Goal: Task Accomplishment & Management: Manage account settings

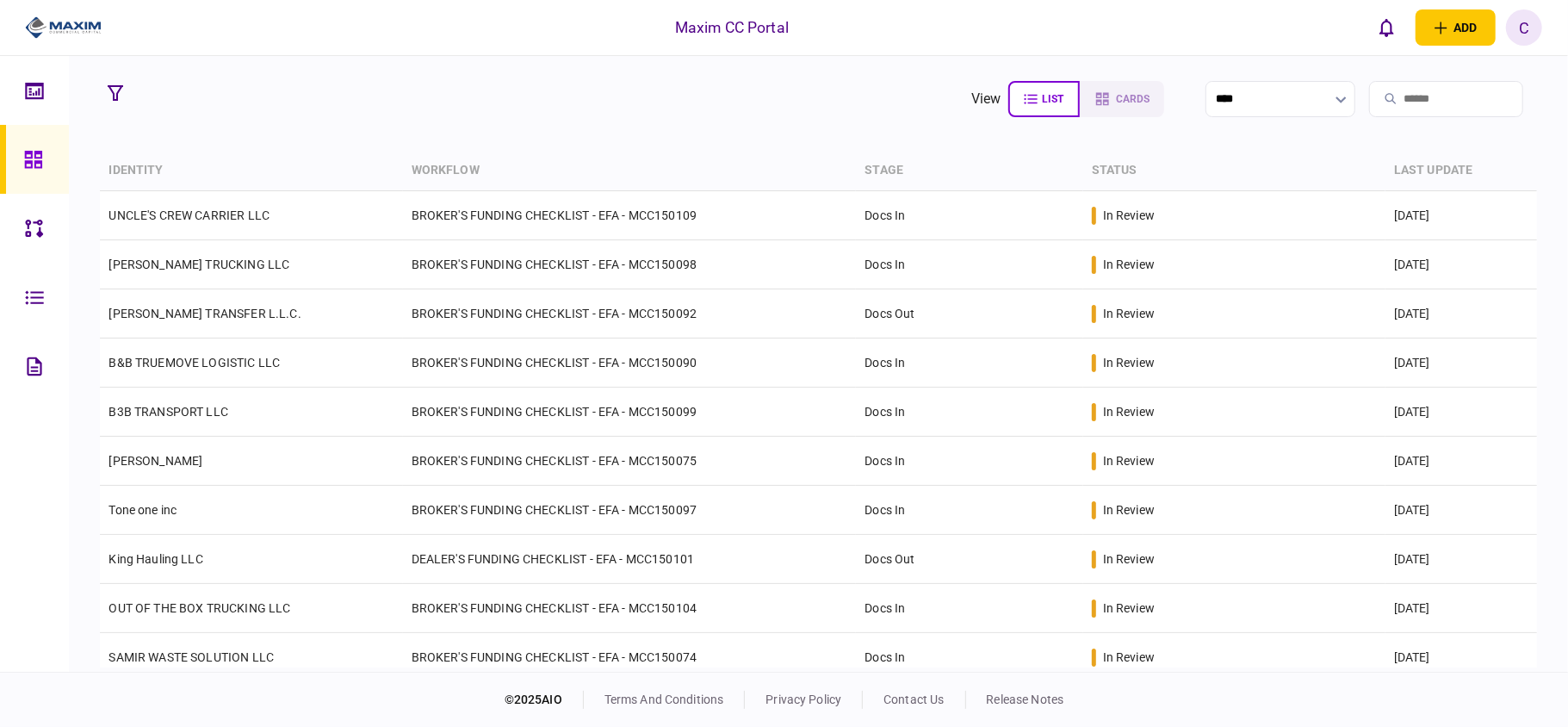
click at [455, 78] on section "view list cards ****" at bounding box center [818, 99] width 1436 height 43
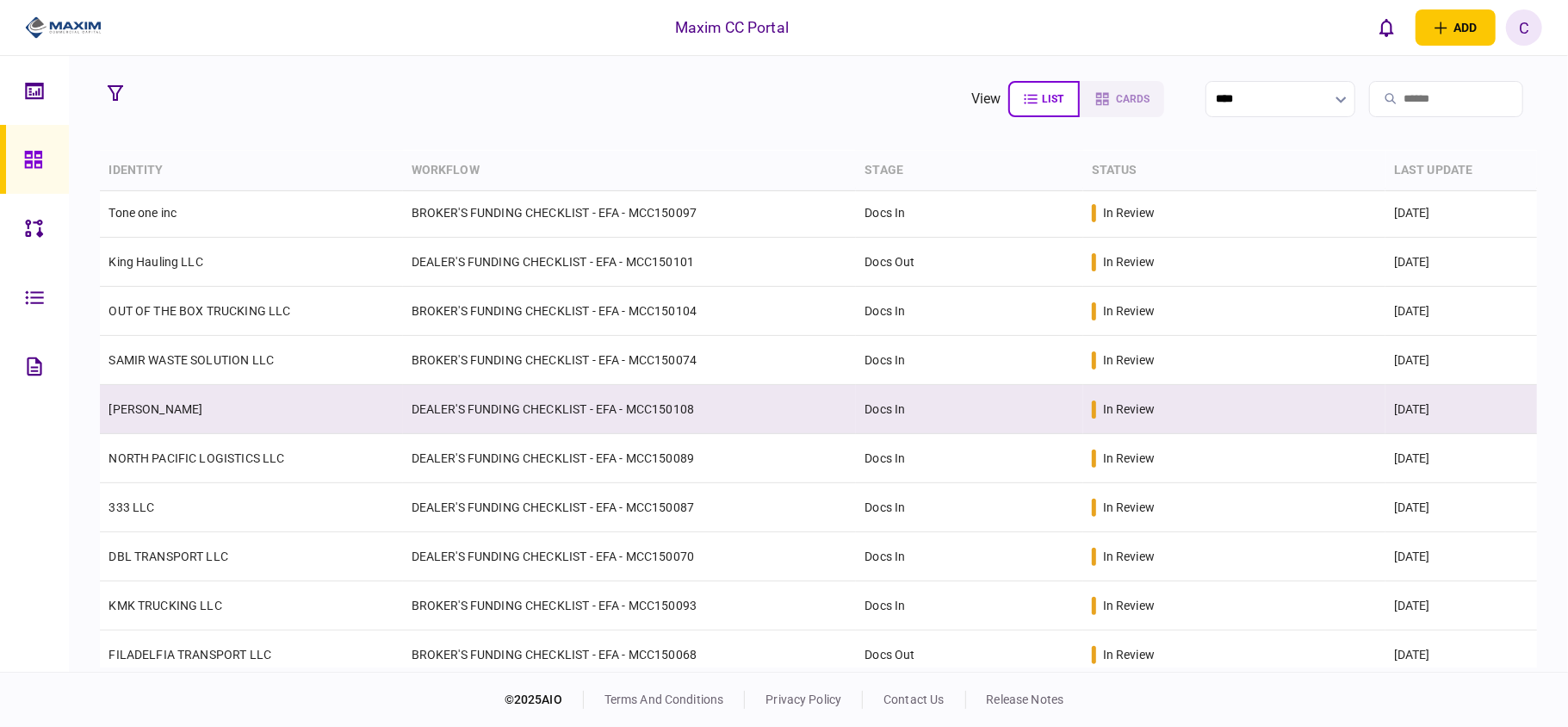
click at [325, 421] on td "[PERSON_NAME]" at bounding box center [251, 409] width 302 height 50
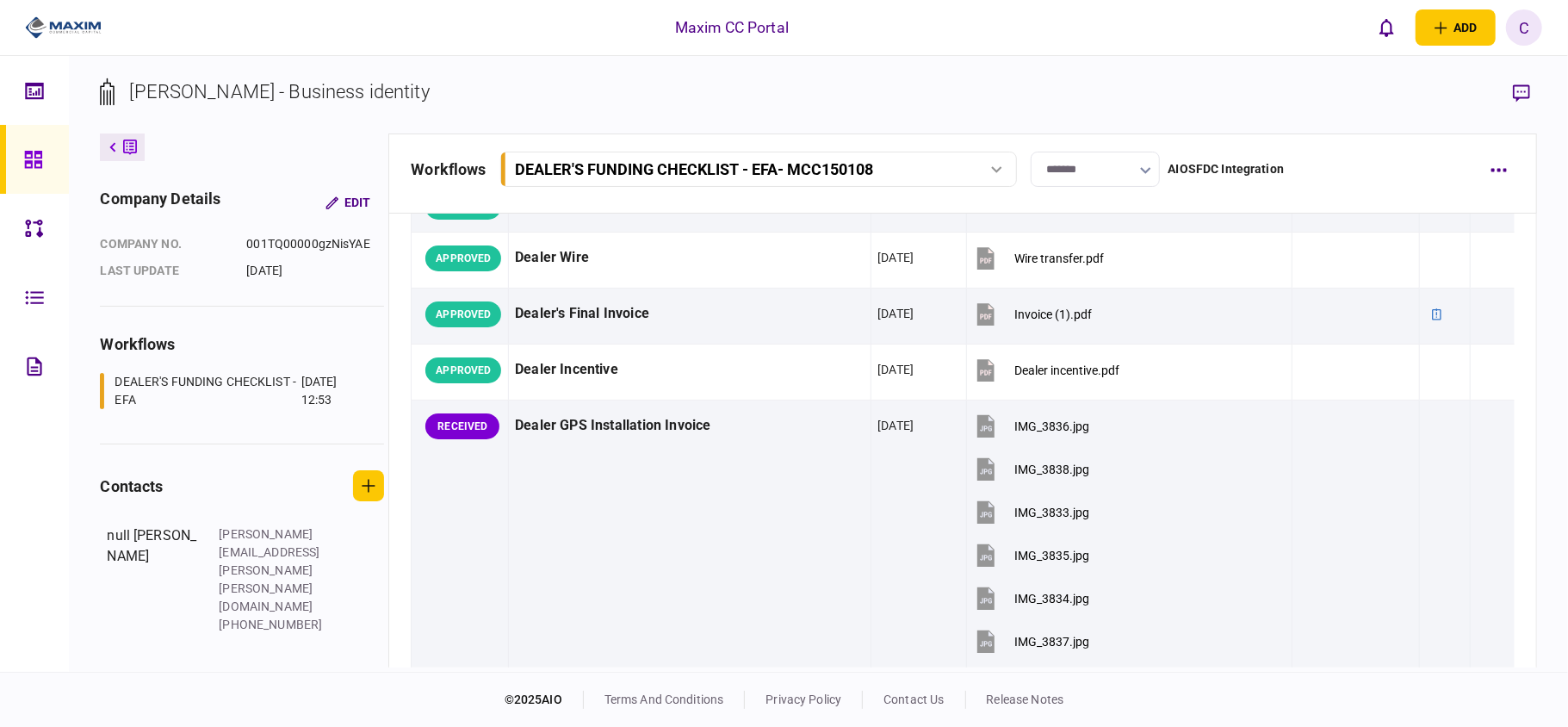
scroll to position [803, 0]
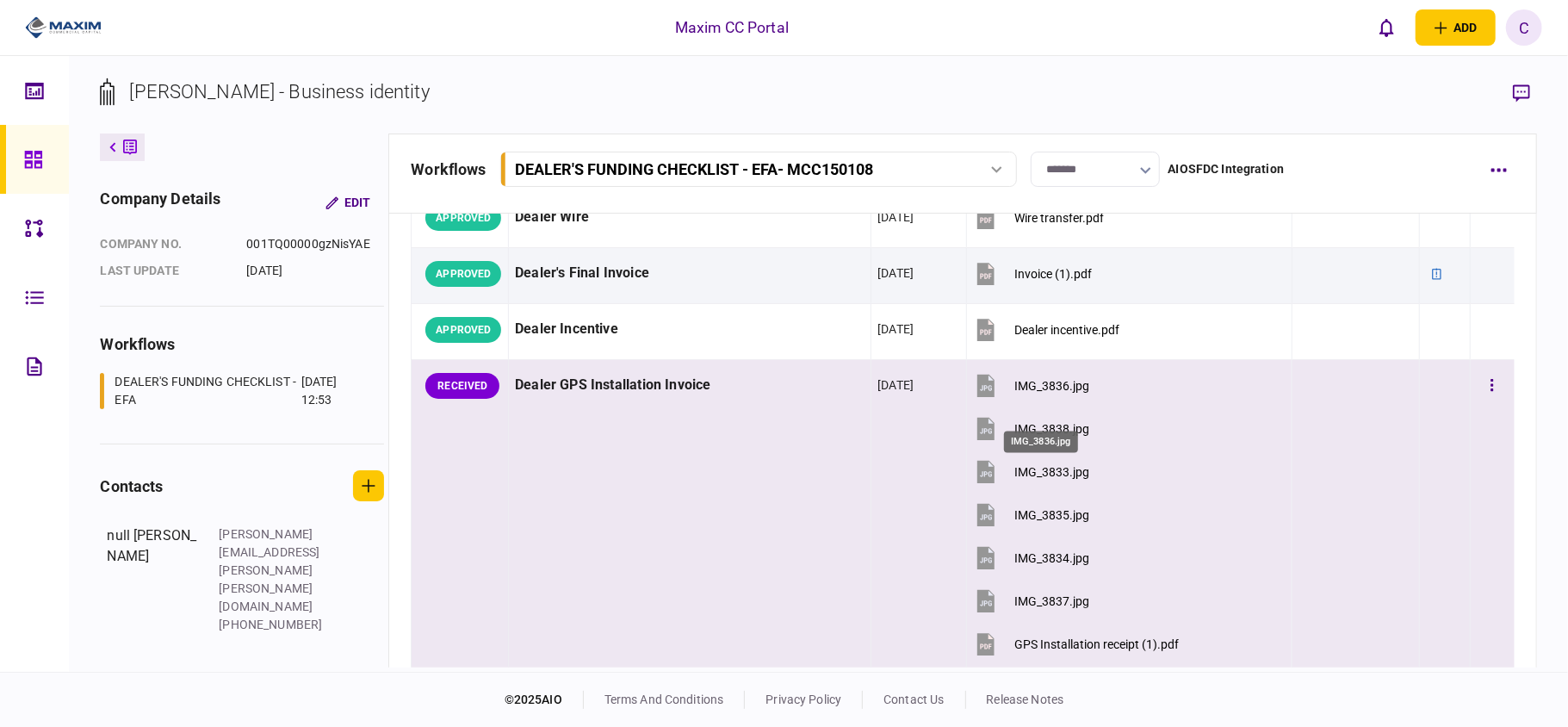
click at [1045, 393] on div "IMG_3836.jpg" at bounding box center [1052, 386] width 75 height 14
click at [1040, 436] on div "IMG_3838.jpg" at bounding box center [1052, 429] width 75 height 14
click at [1038, 478] on div "IMG_3833.jpg" at bounding box center [1052, 472] width 75 height 14
click at [1035, 522] on div "IMG_3835.jpg" at bounding box center [1052, 516] width 75 height 14
click at [1038, 565] on div "IMG_3834.jpg" at bounding box center [1052, 558] width 75 height 14
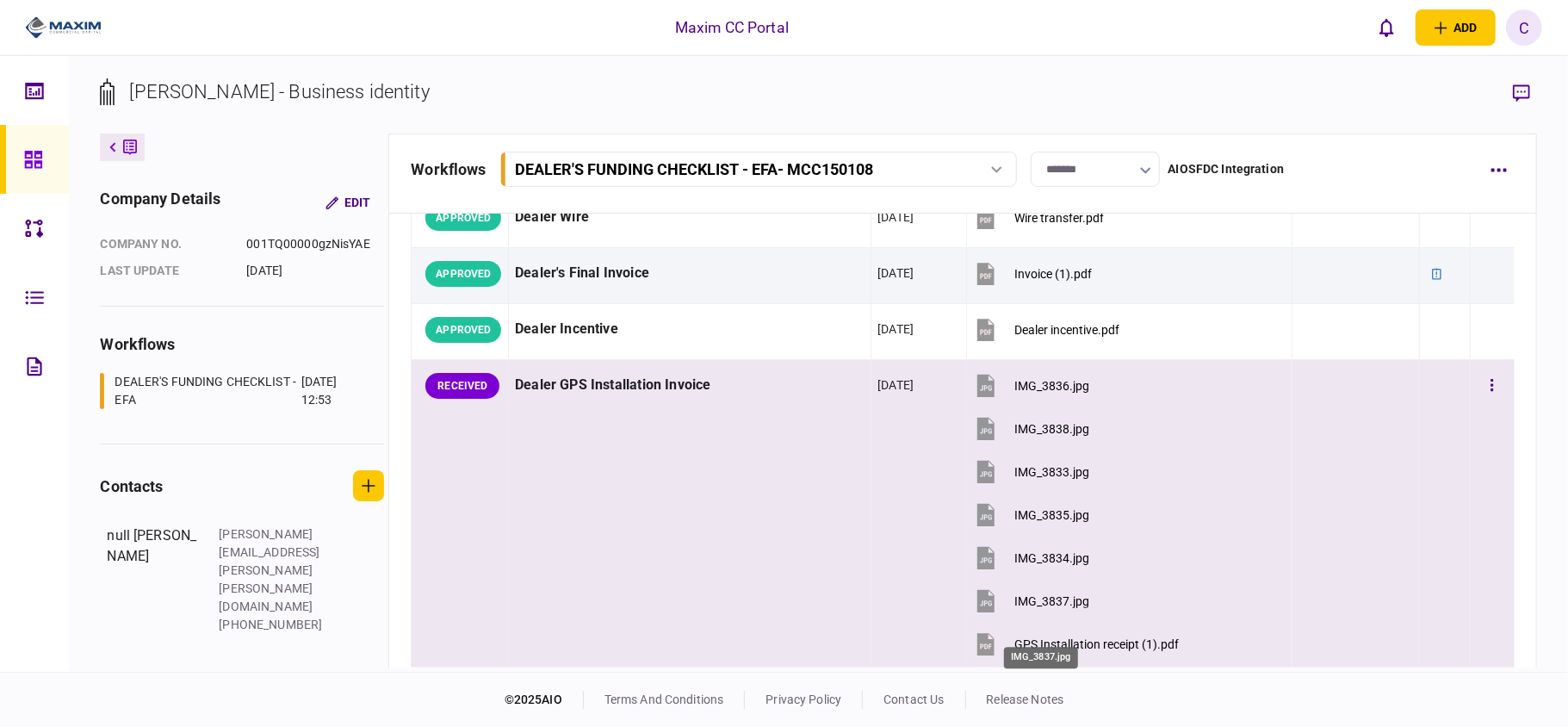
click at [1030, 608] on div "IMG_3837.jpg" at bounding box center [1052, 601] width 75 height 14
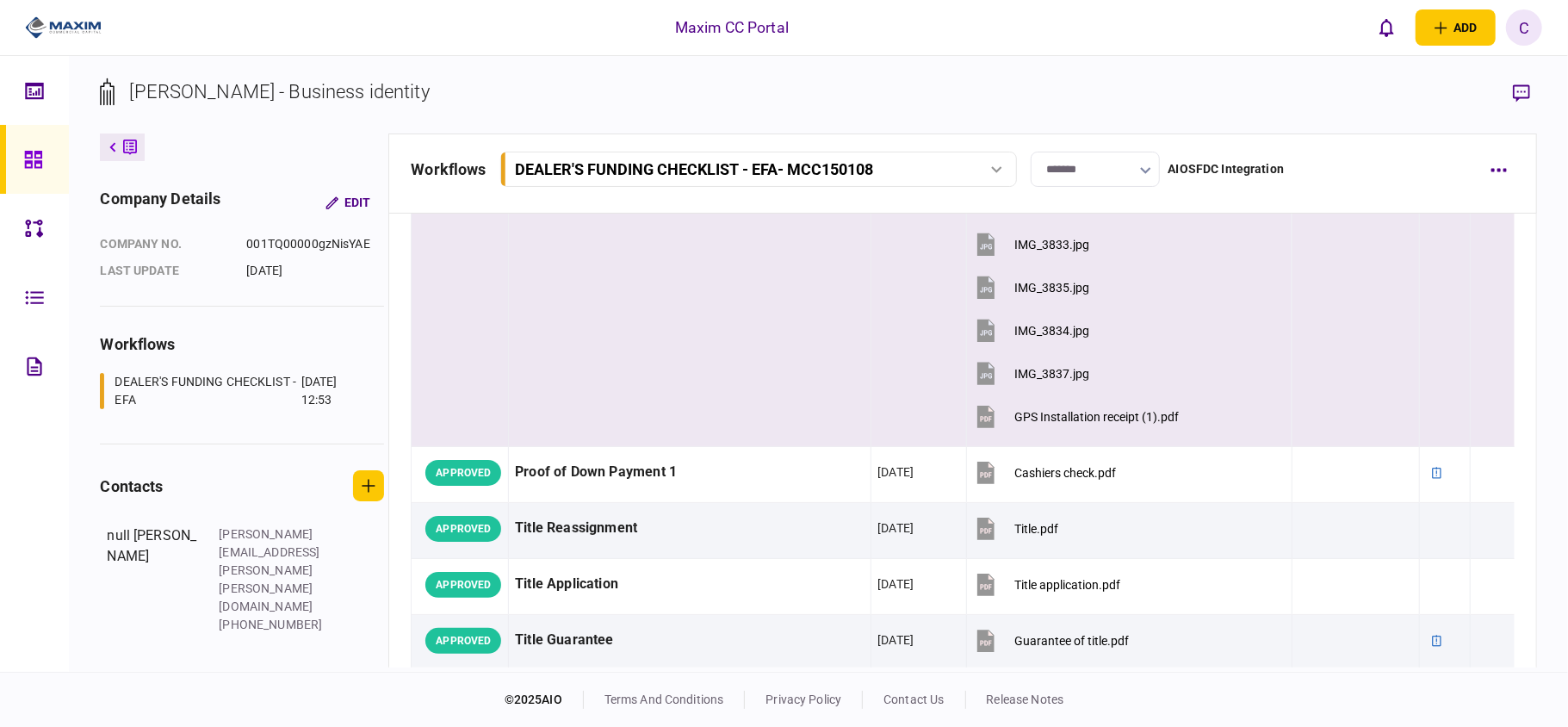
scroll to position [1033, 0]
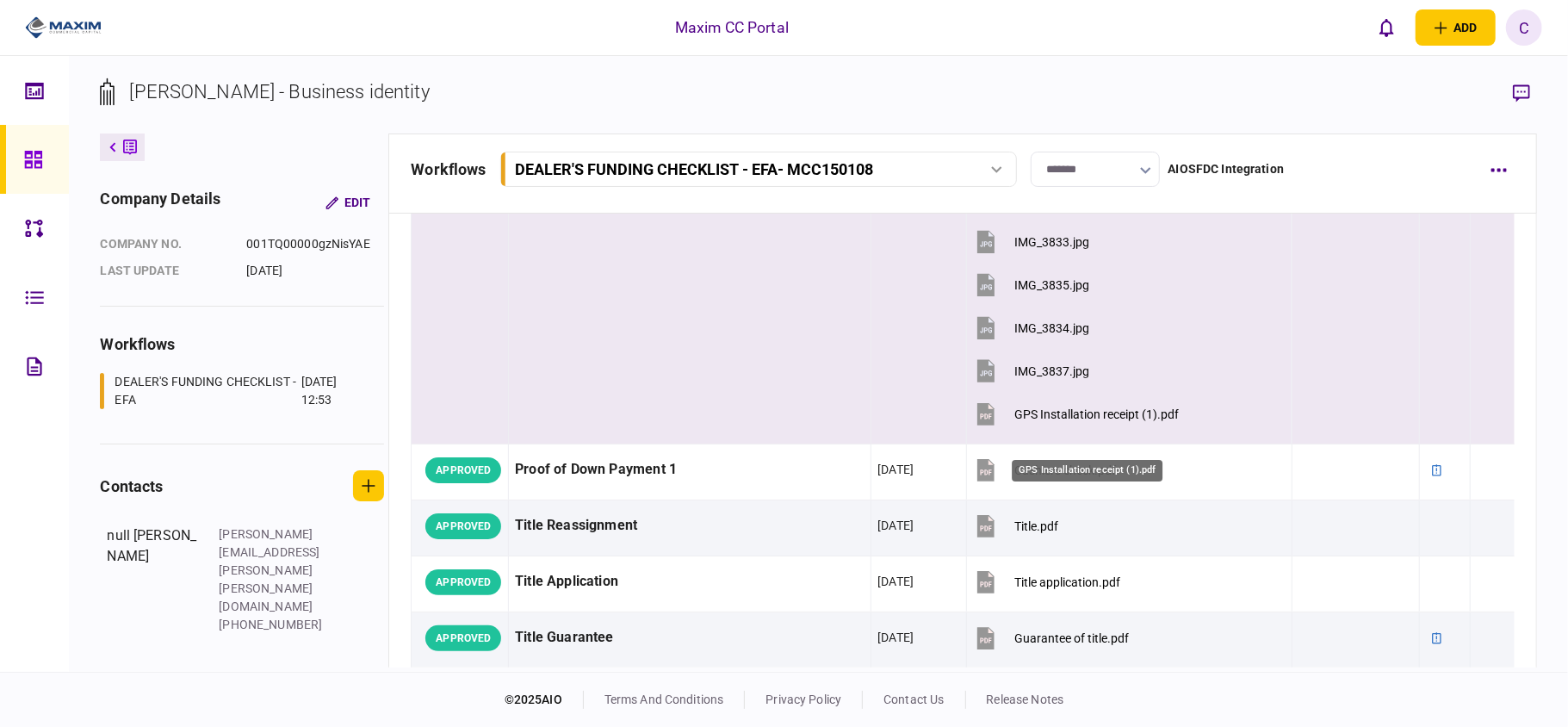
click at [1072, 421] on div "GPS Installation receipt (1).pdf" at bounding box center [1097, 415] width 164 height 14
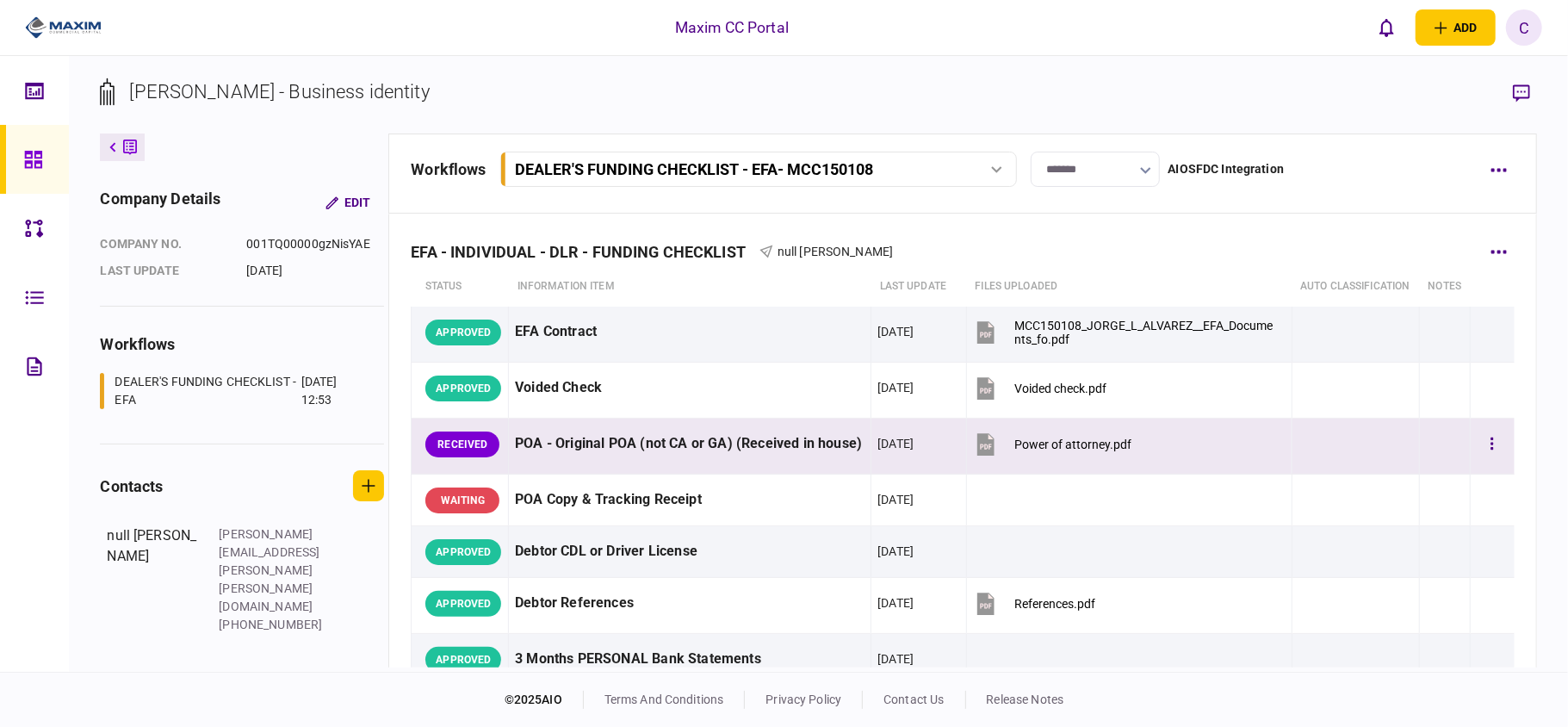
click at [994, 463] on button "Power of attorney.pdf" at bounding box center [1052, 444] width 158 height 39
click at [1492, 449] on icon "button" at bounding box center [1493, 444] width 3 height 12
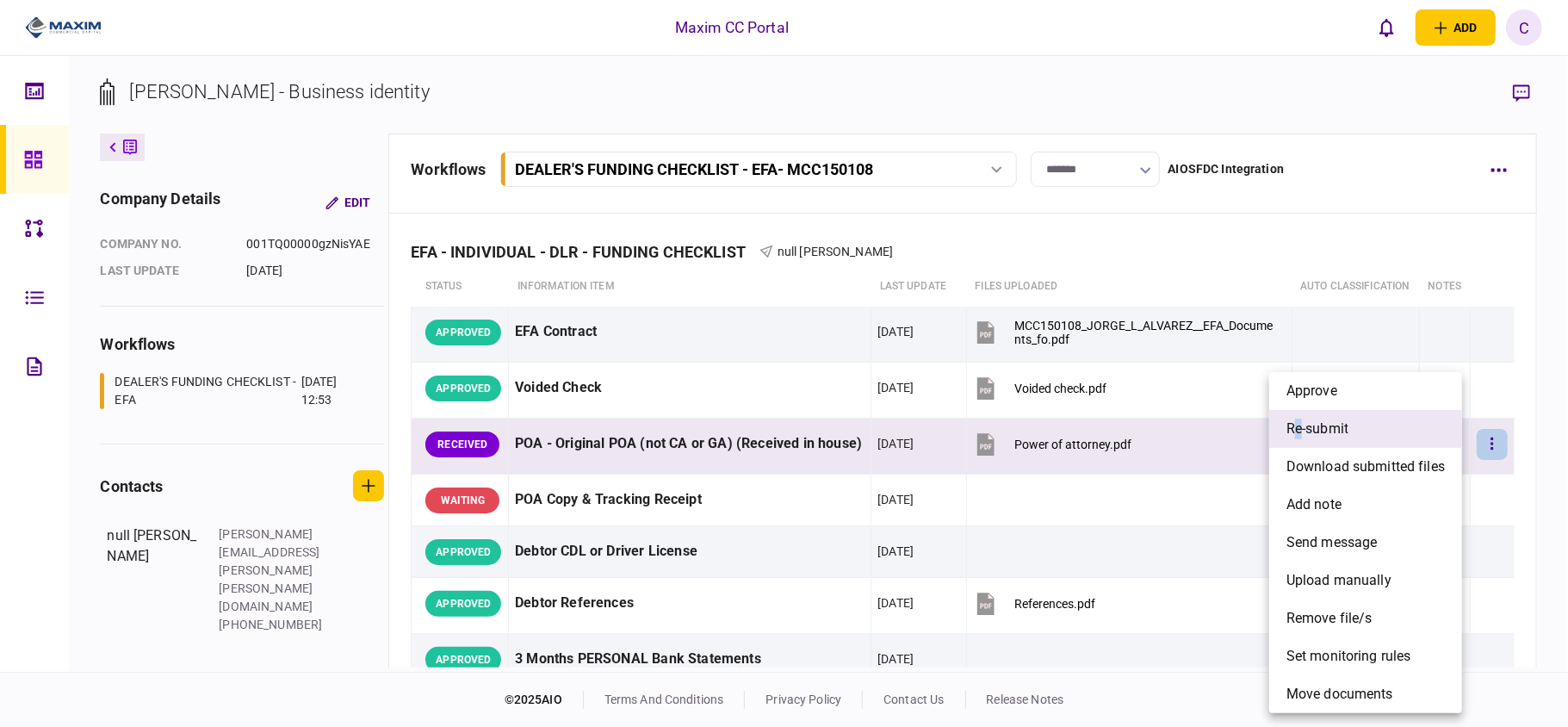
click at [1300, 425] on span "re-submit" at bounding box center [1318, 428] width 62 height 20
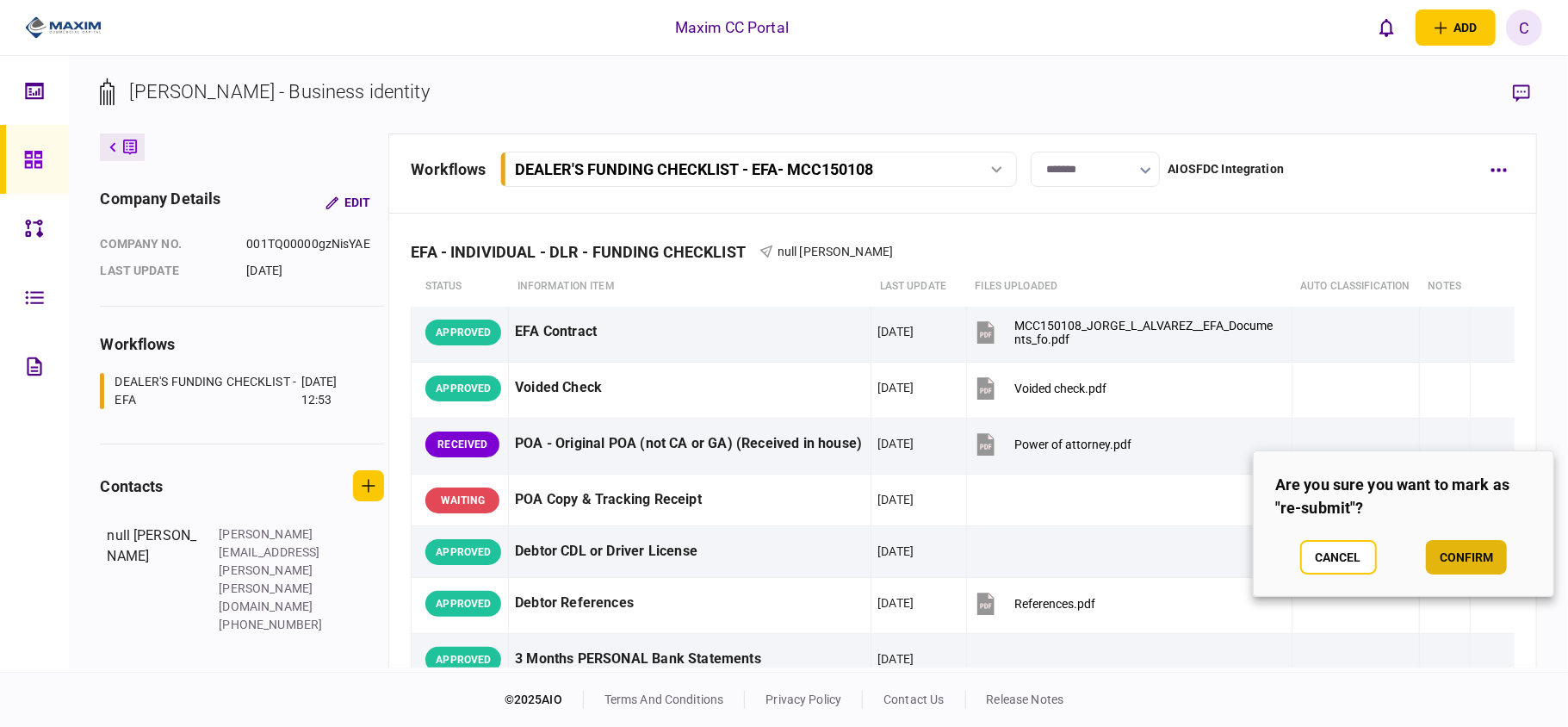
click at [1472, 551] on button "confirm" at bounding box center [1467, 557] width 81 height 34
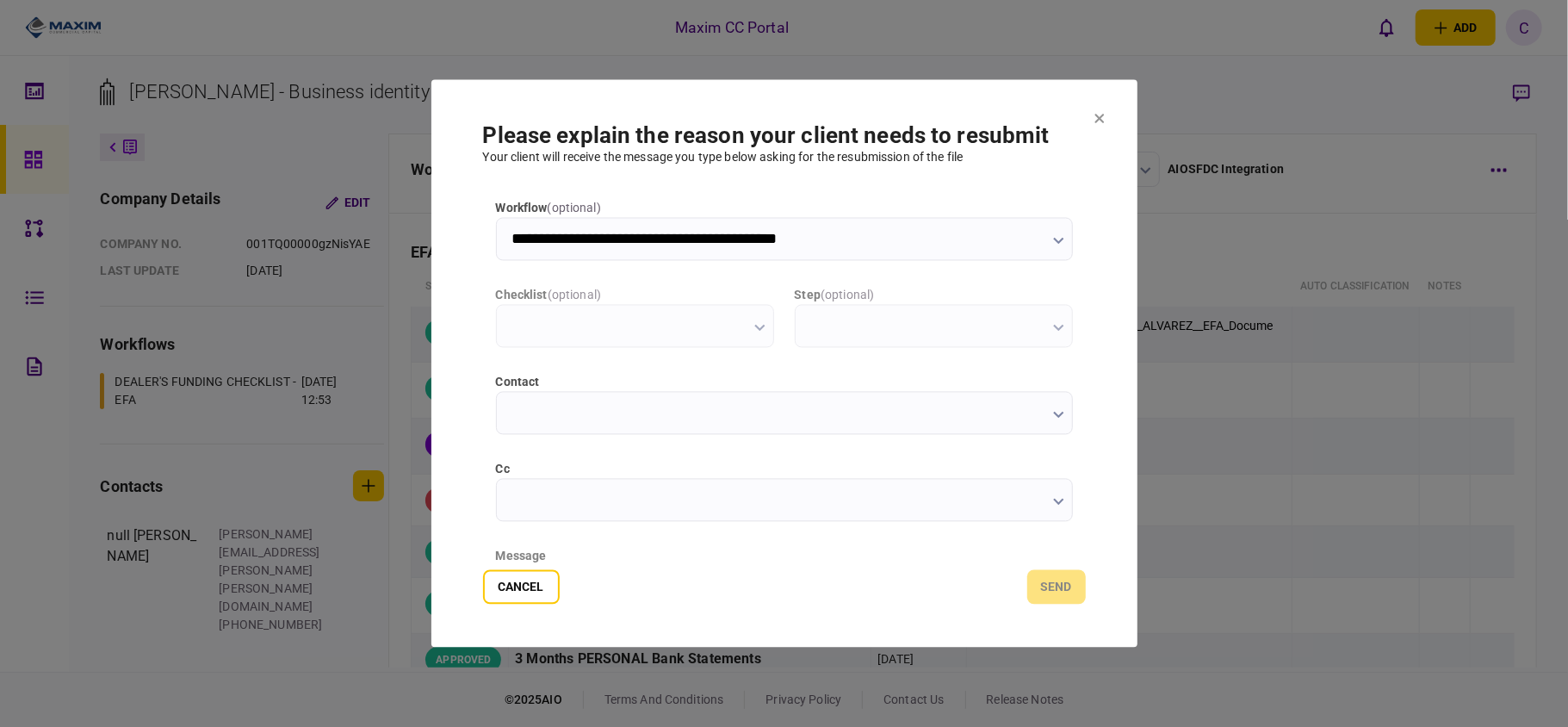
type input "**********"
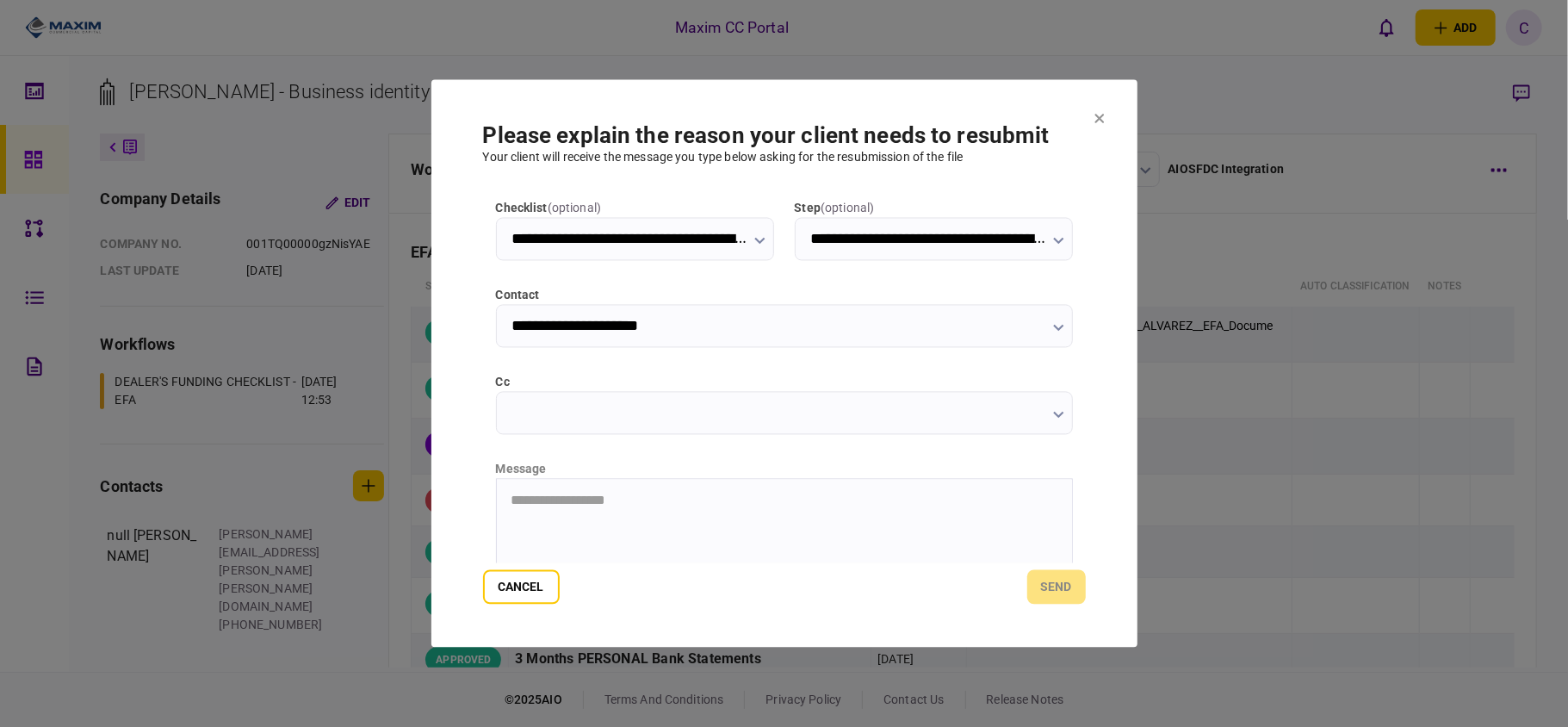
scroll to position [217, 0]
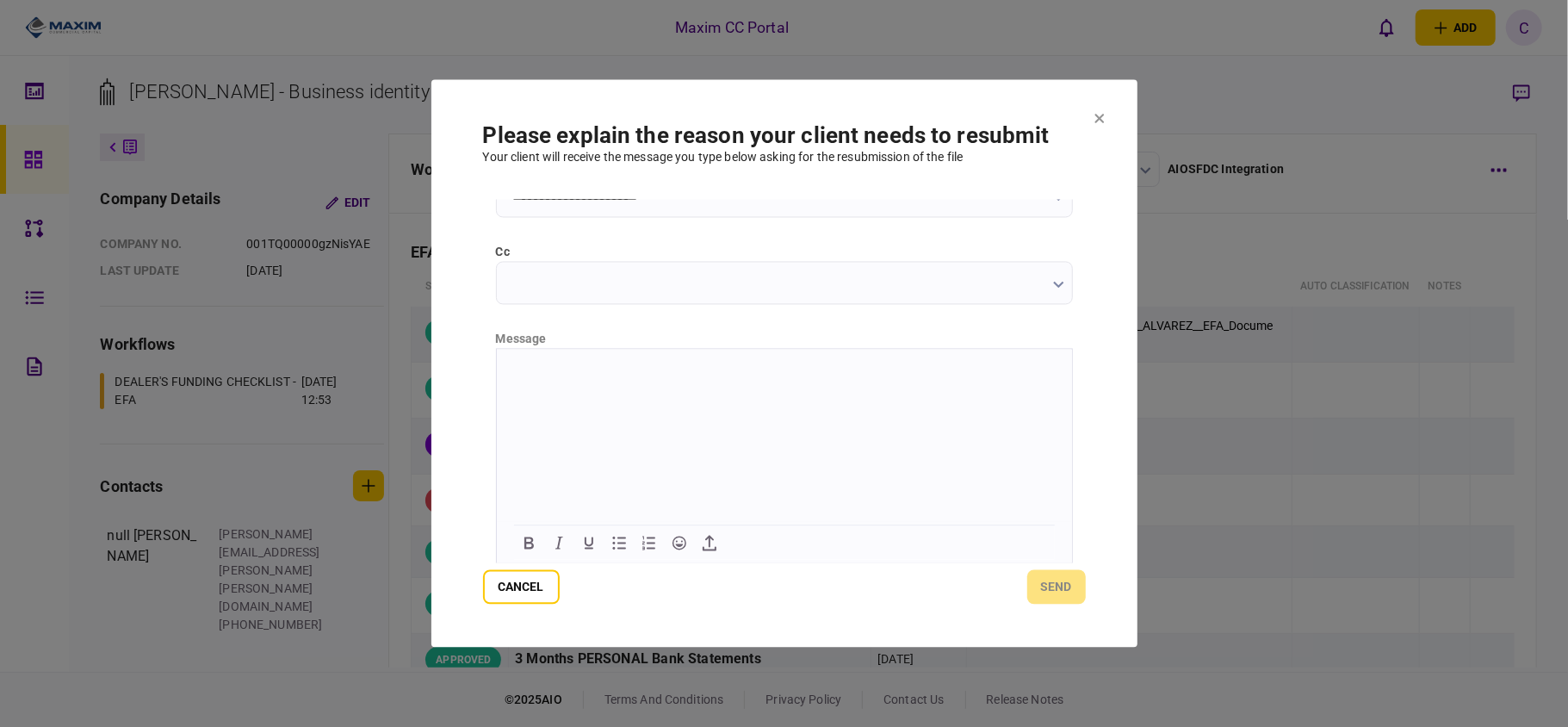
click at [730, 391] on html at bounding box center [784, 370] width 575 height 42
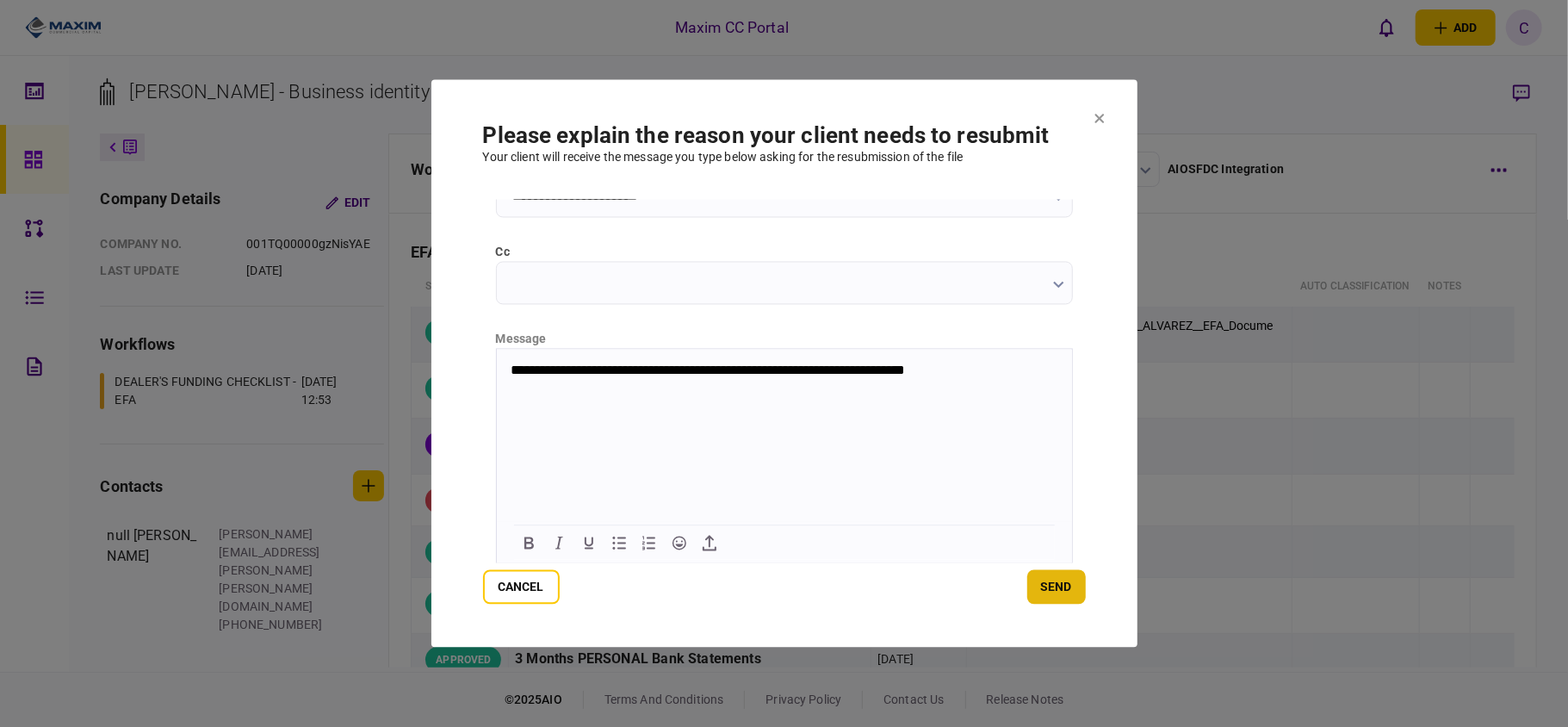
click at [1063, 579] on button "send" at bounding box center [1057, 587] width 58 height 34
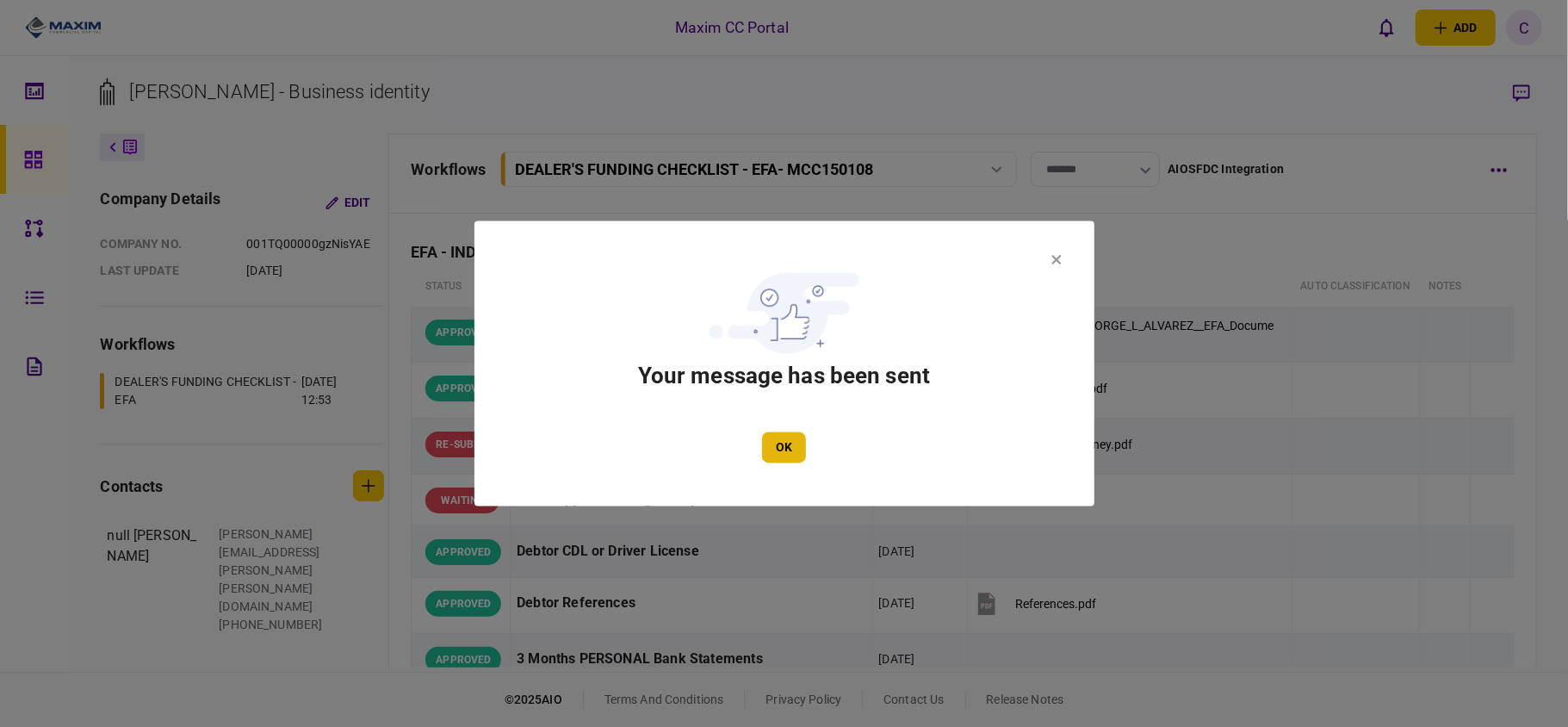
click at [776, 438] on button "OK" at bounding box center [784, 448] width 44 height 31
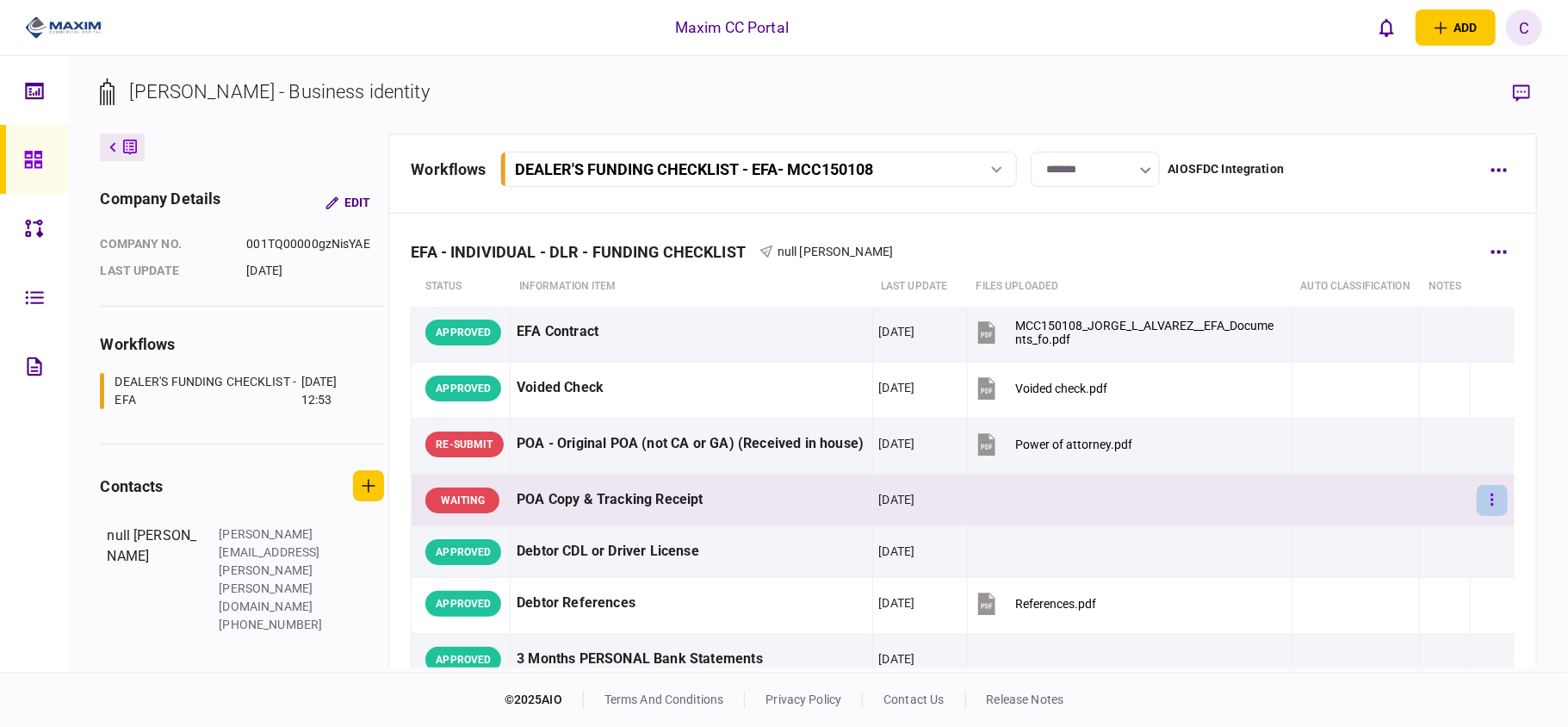
click at [1480, 516] on button "button" at bounding box center [1492, 500] width 31 height 31
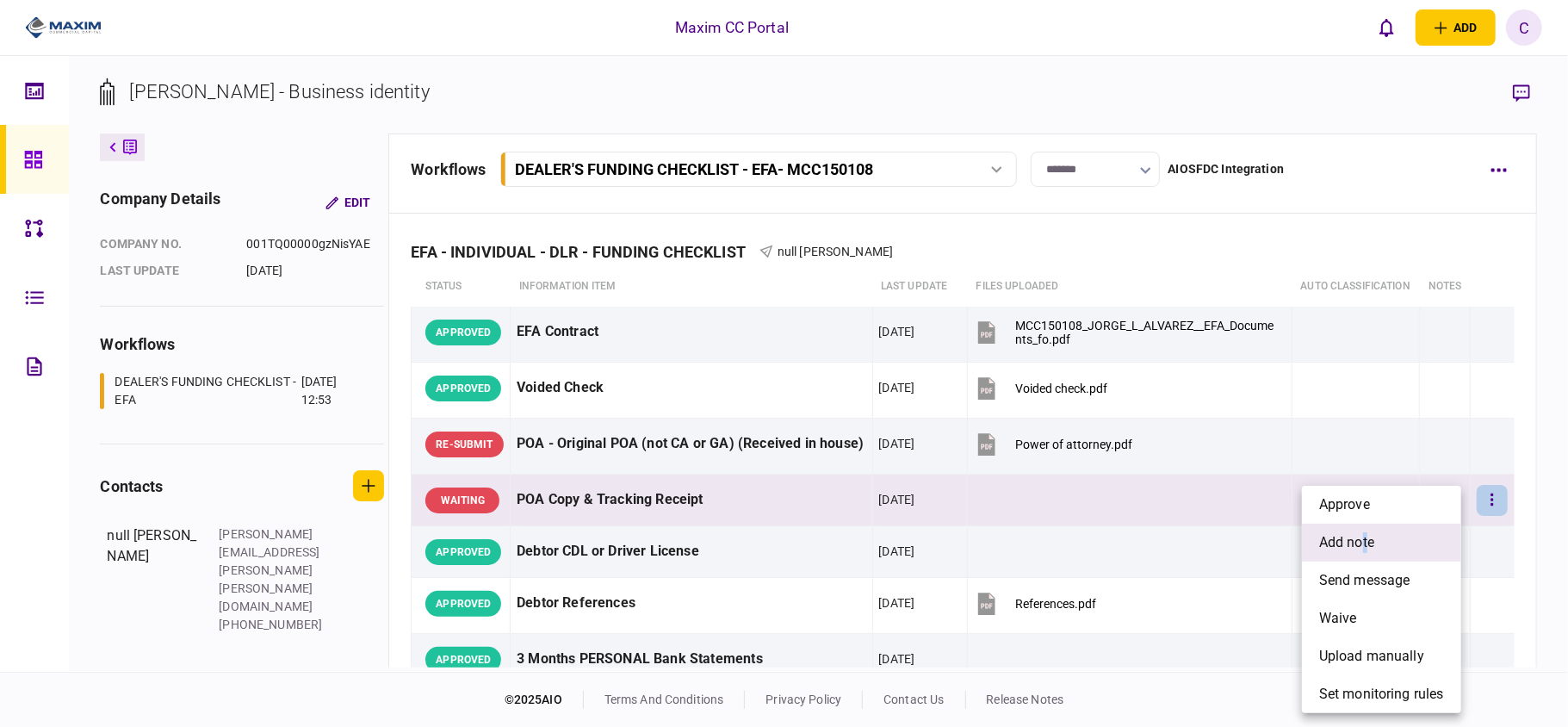
click at [1365, 541] on span "add note" at bounding box center [1347, 542] width 55 height 20
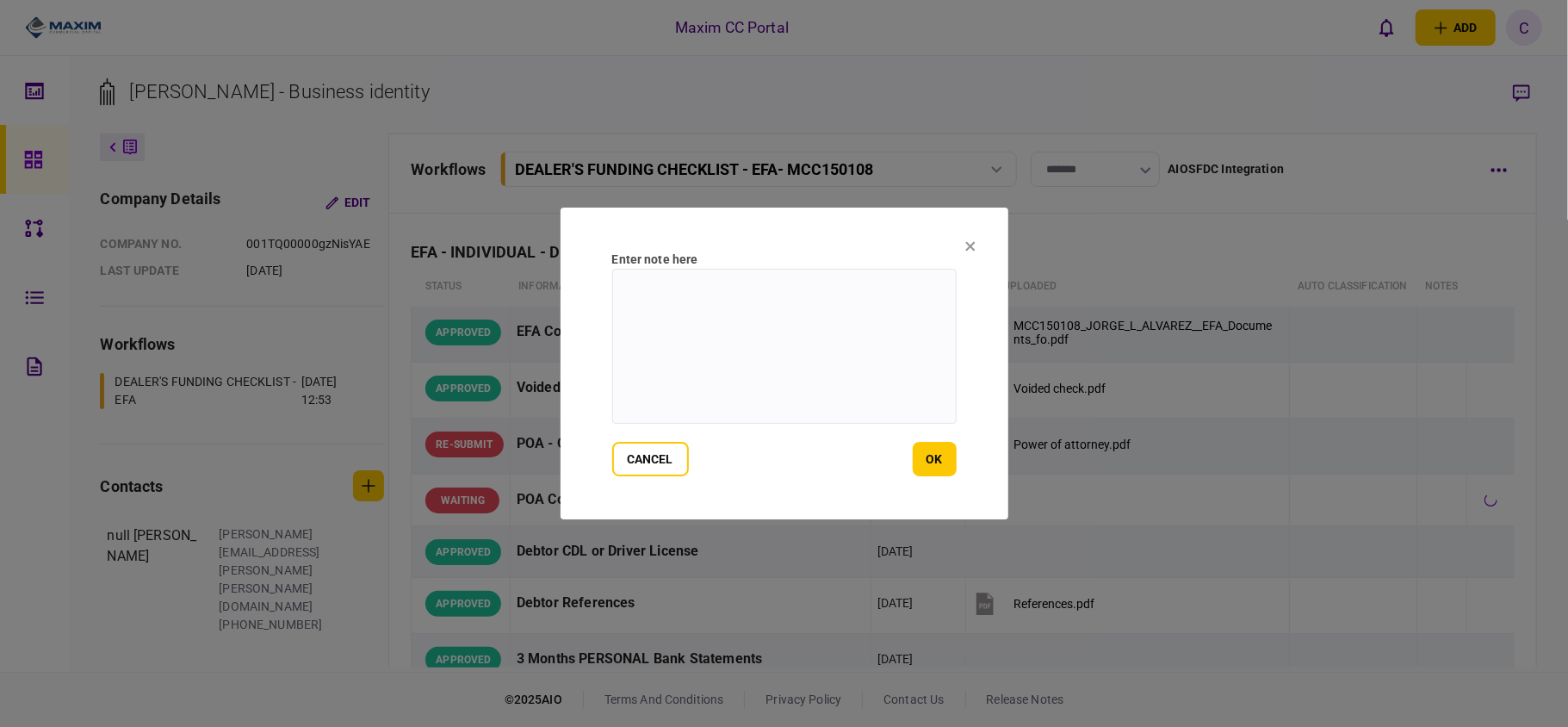
click at [855, 294] on textarea at bounding box center [784, 346] width 344 height 155
type textarea "**********"
click at [931, 456] on button "ok" at bounding box center [935, 459] width 44 height 34
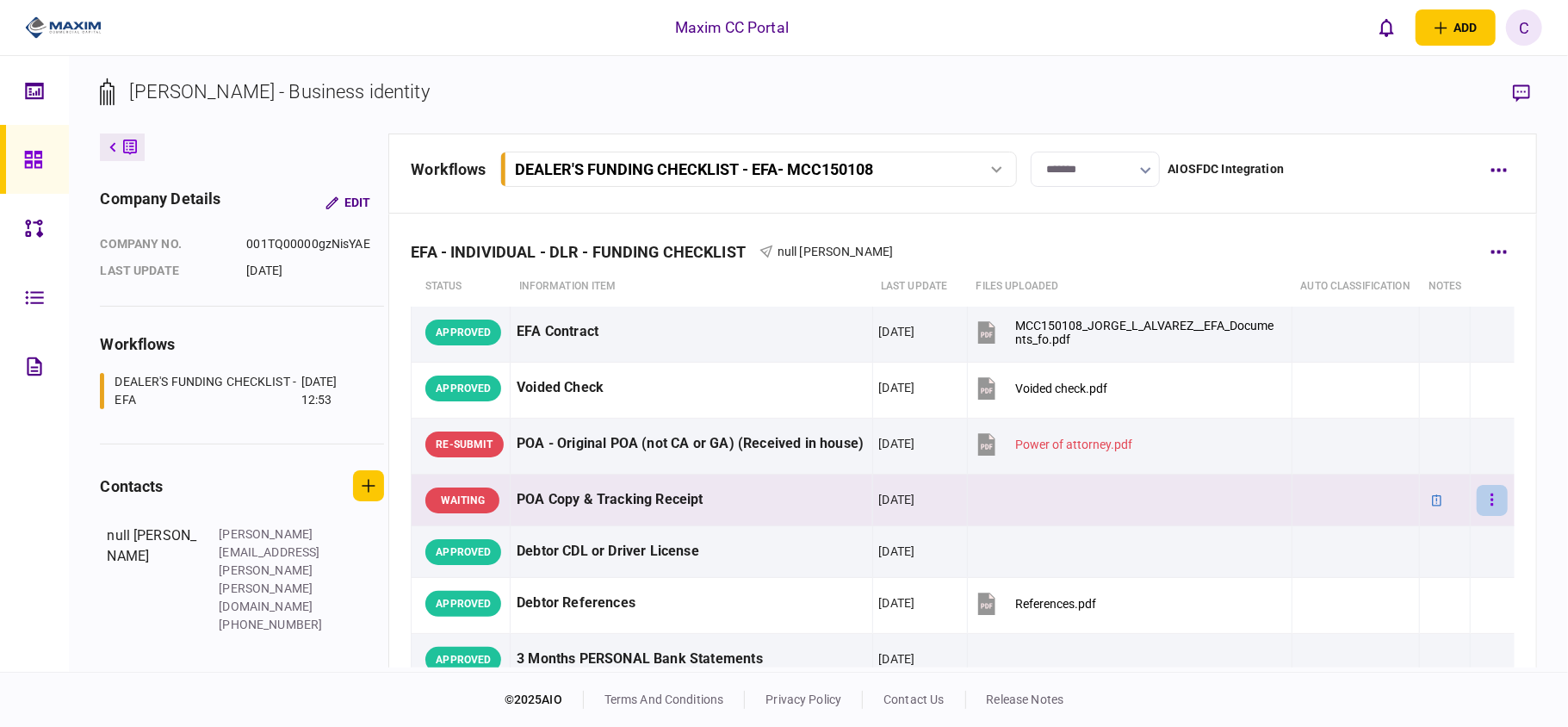
click at [1483, 511] on button "button" at bounding box center [1492, 500] width 31 height 31
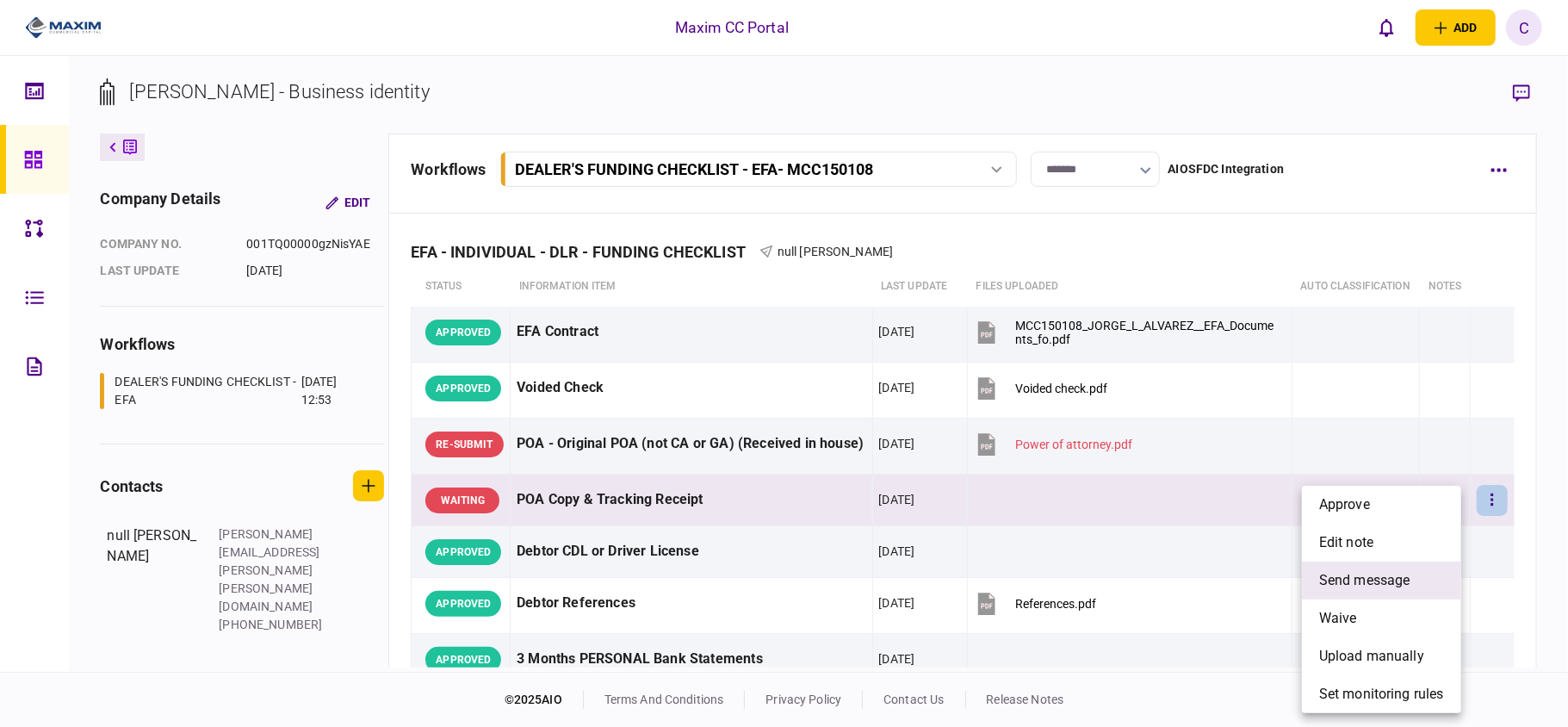
click at [1338, 578] on span "send message" at bounding box center [1365, 580] width 91 height 20
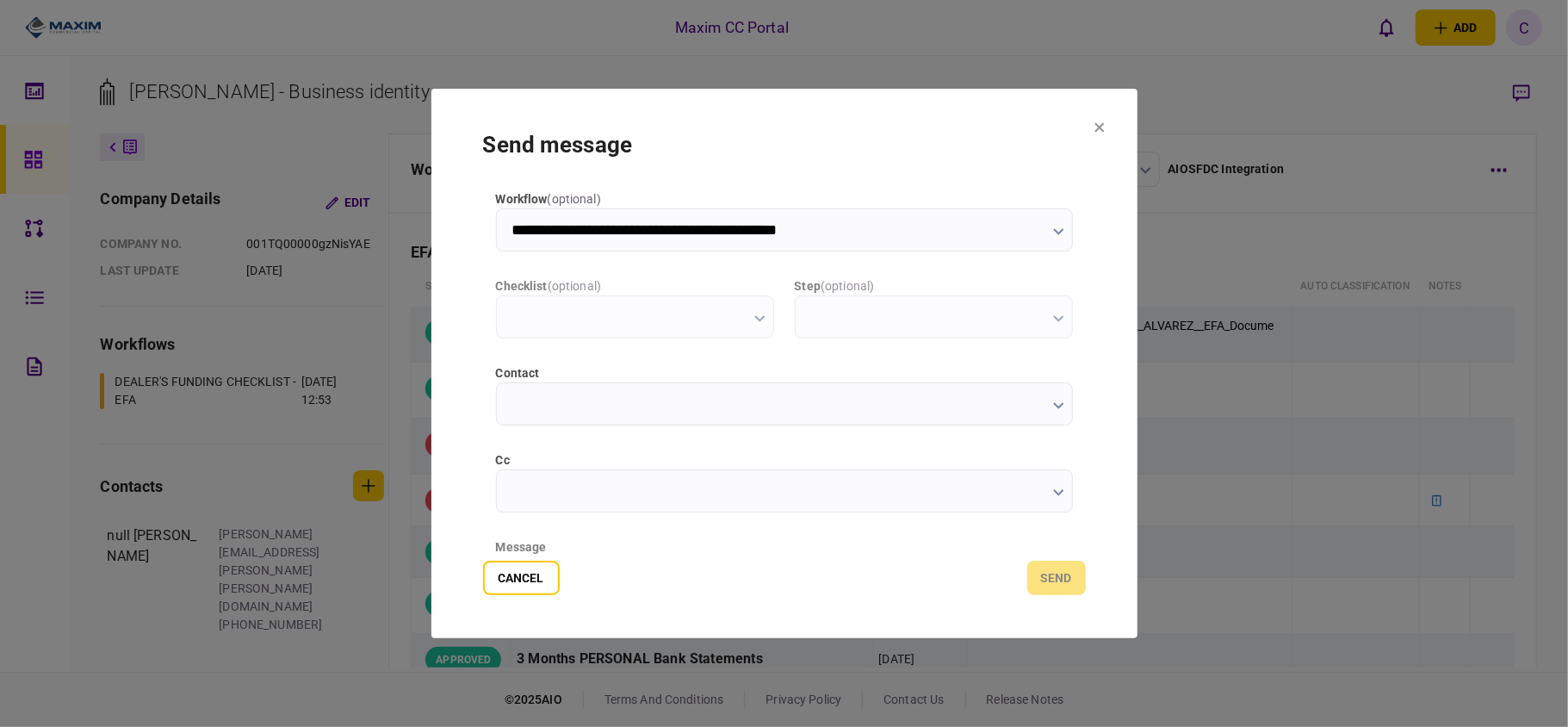
scroll to position [0, 0]
type input "**********"
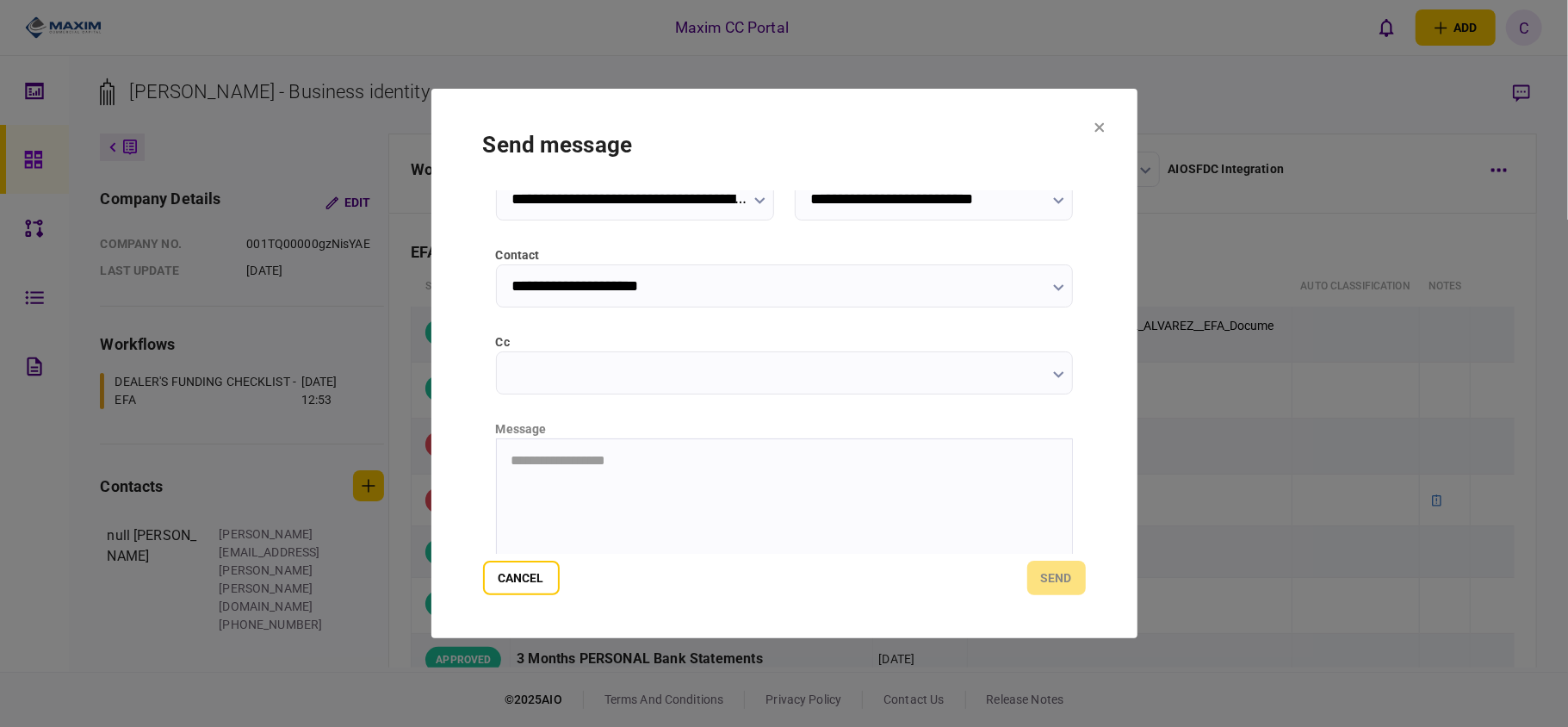
scroll to position [217, 0]
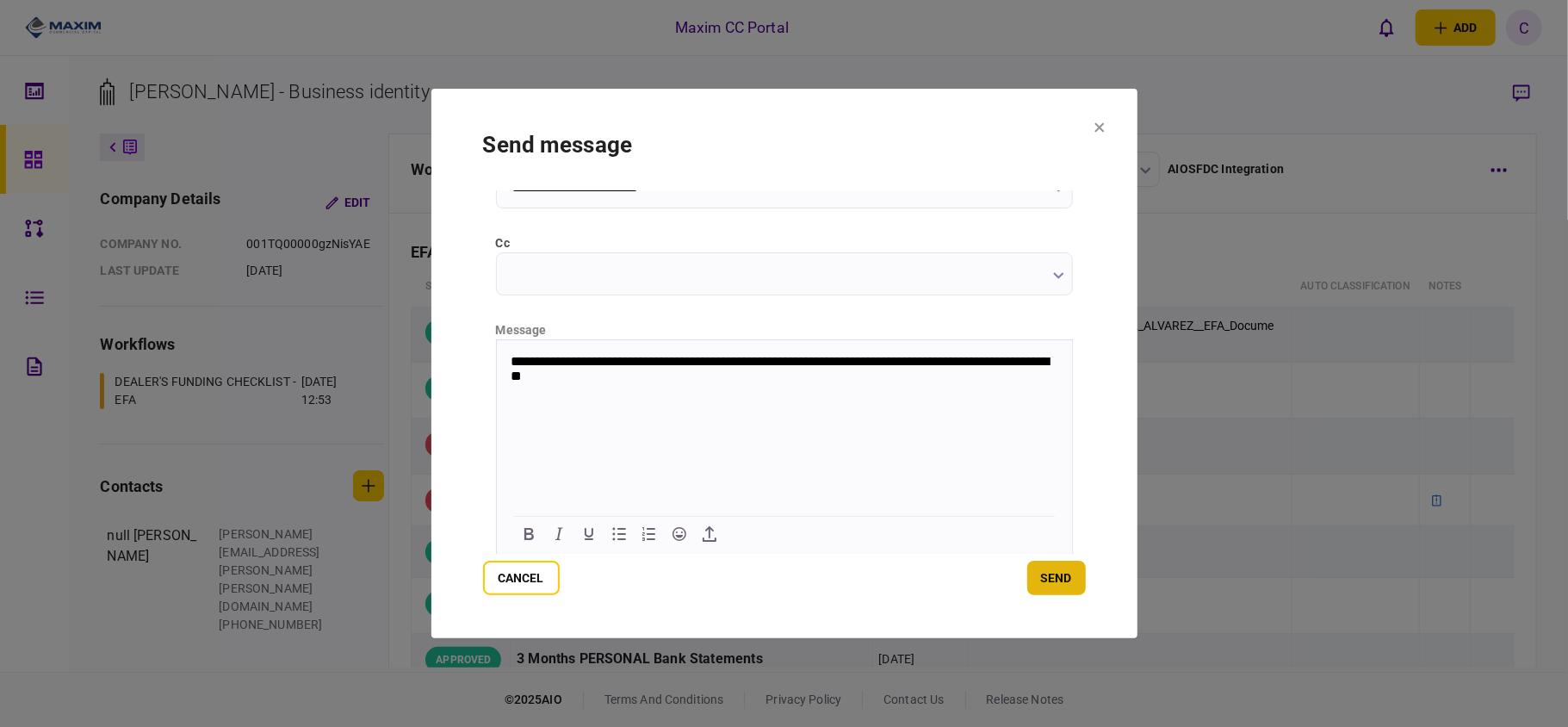
click at [1044, 570] on button "send" at bounding box center [1057, 578] width 58 height 34
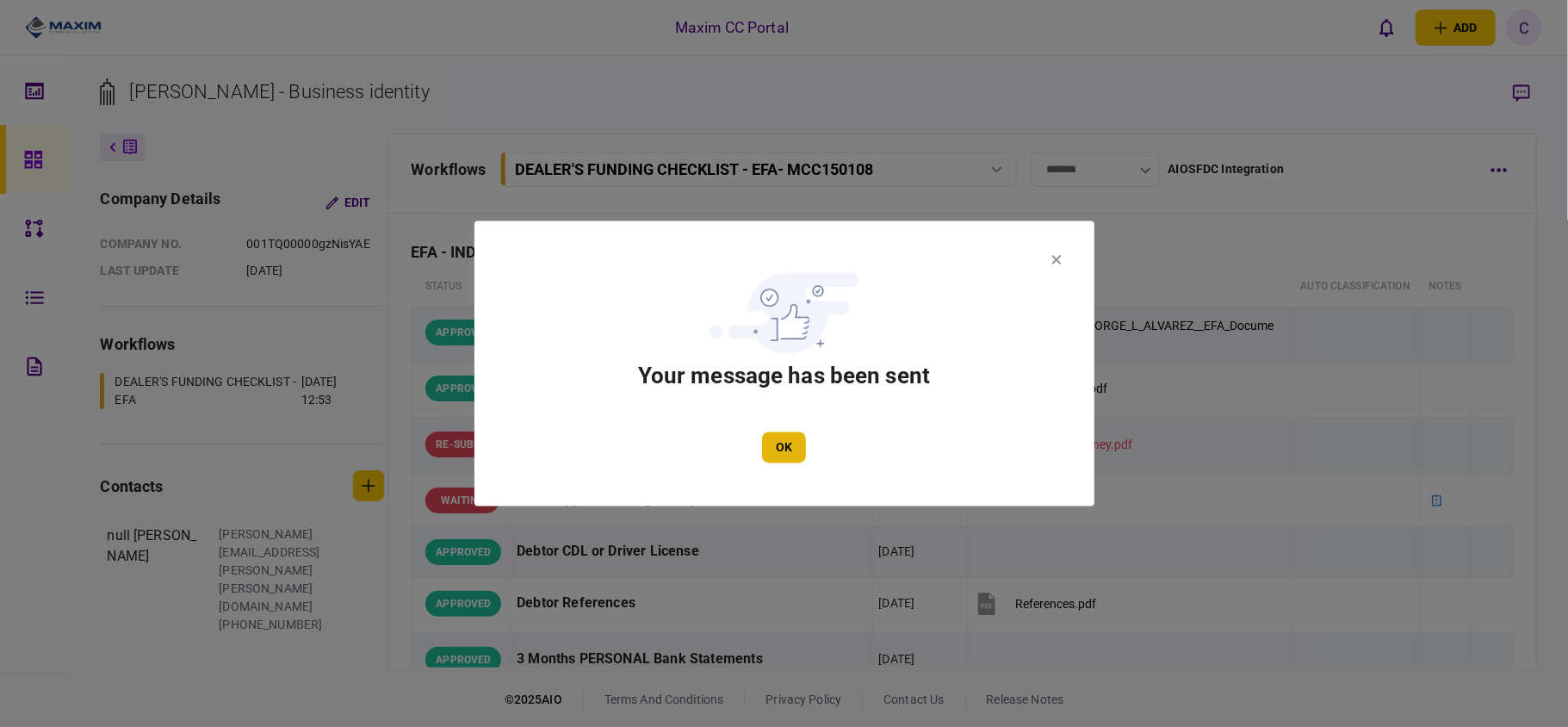
click at [778, 446] on button "OK" at bounding box center [784, 448] width 44 height 31
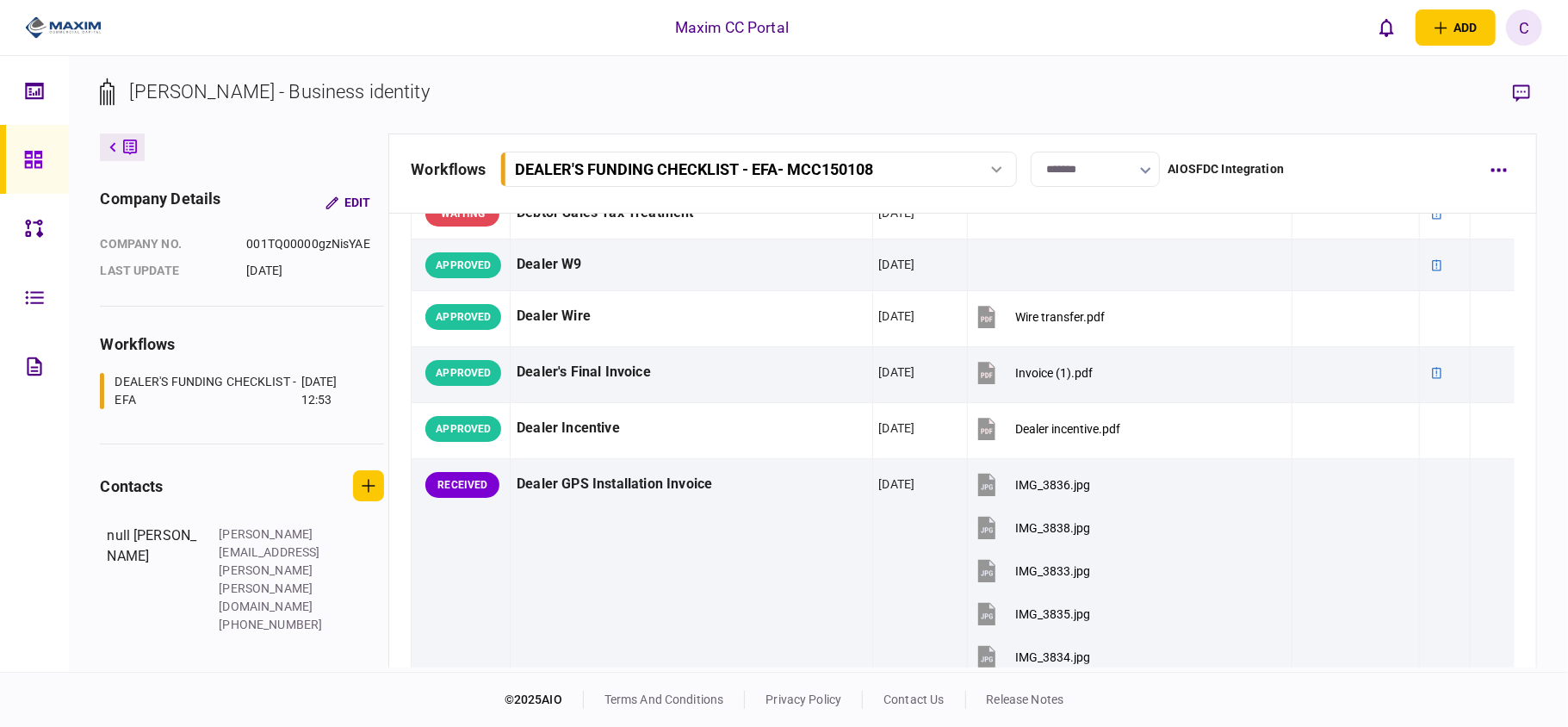
scroll to position [803, 0]
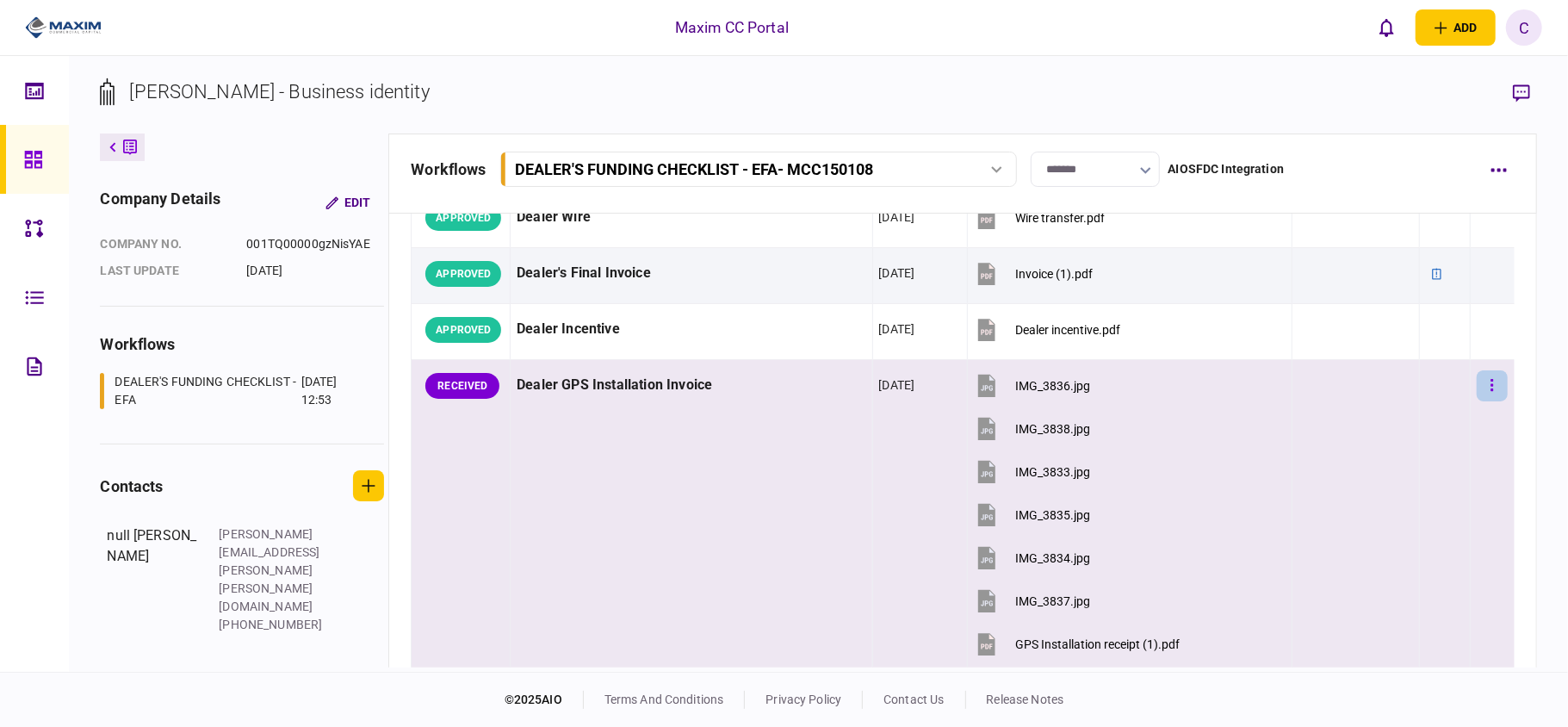
click at [1480, 402] on button "button" at bounding box center [1492, 386] width 31 height 31
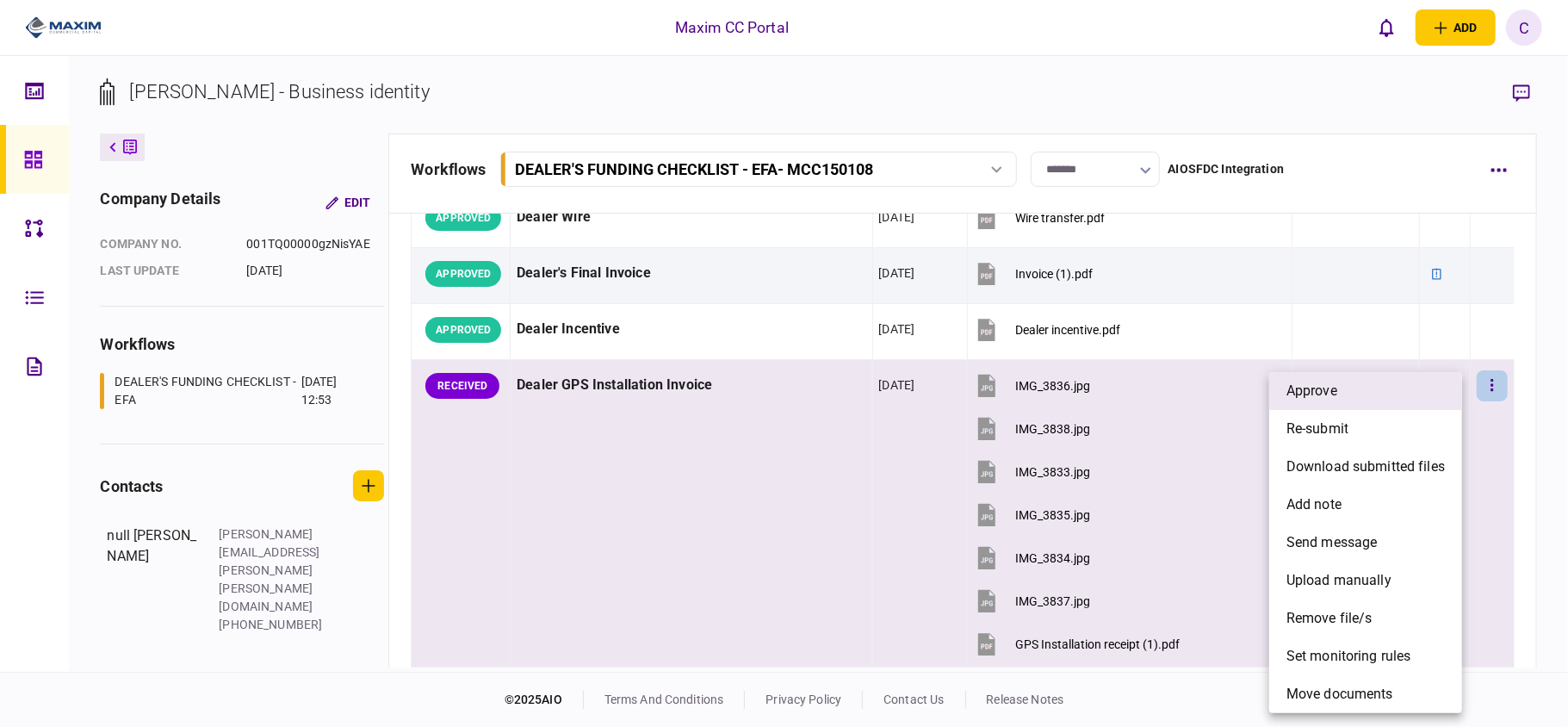
click at [1345, 380] on li "approve" at bounding box center [1365, 391] width 193 height 38
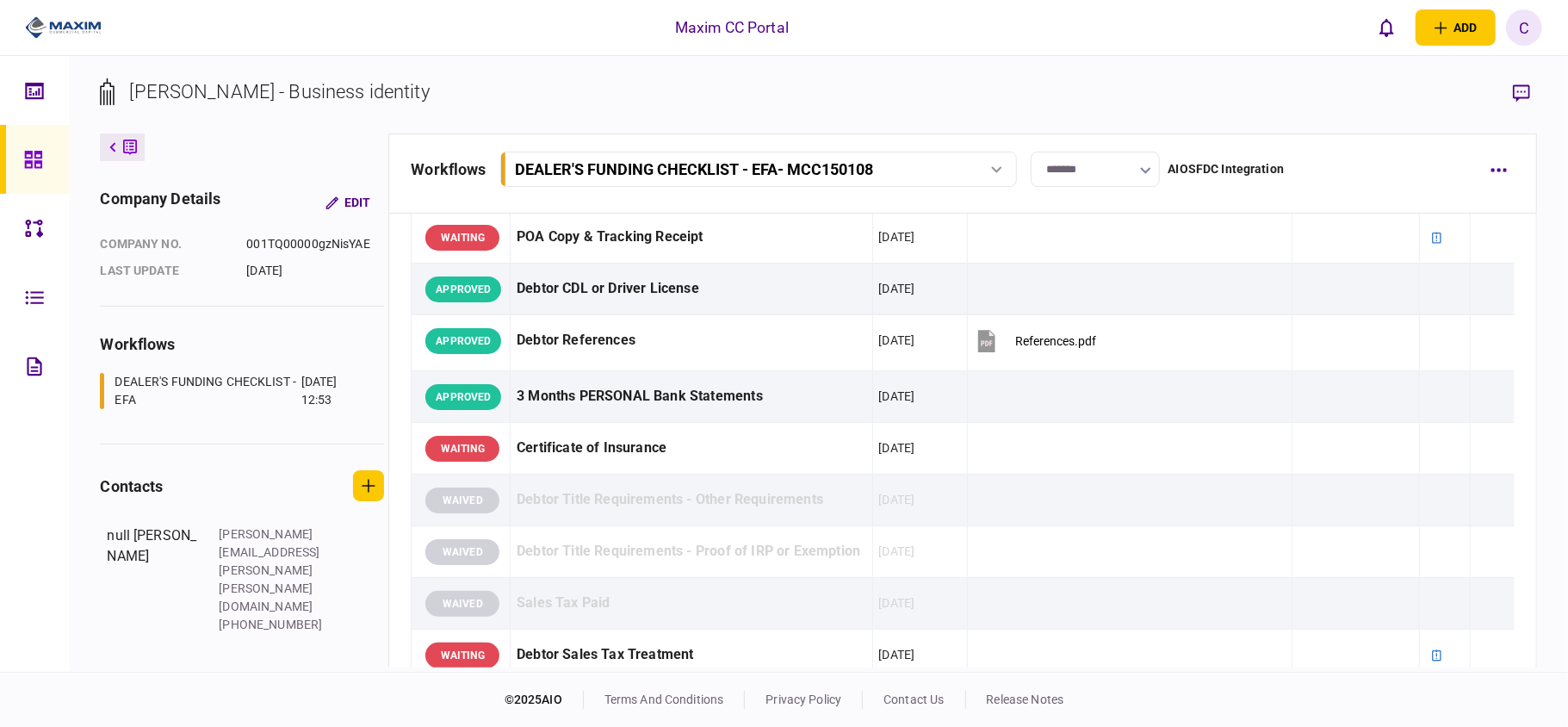
scroll to position [229, 0]
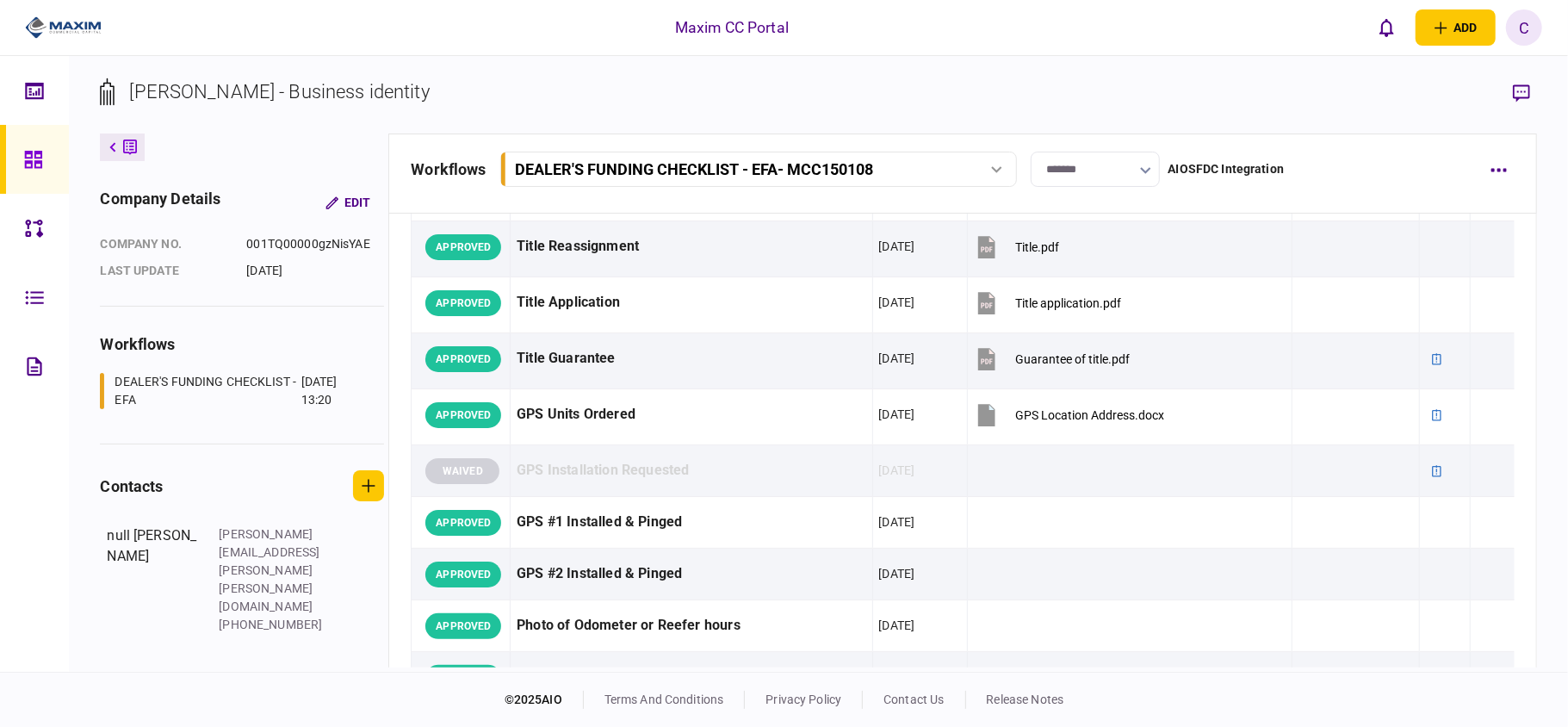
scroll to position [1262, 0]
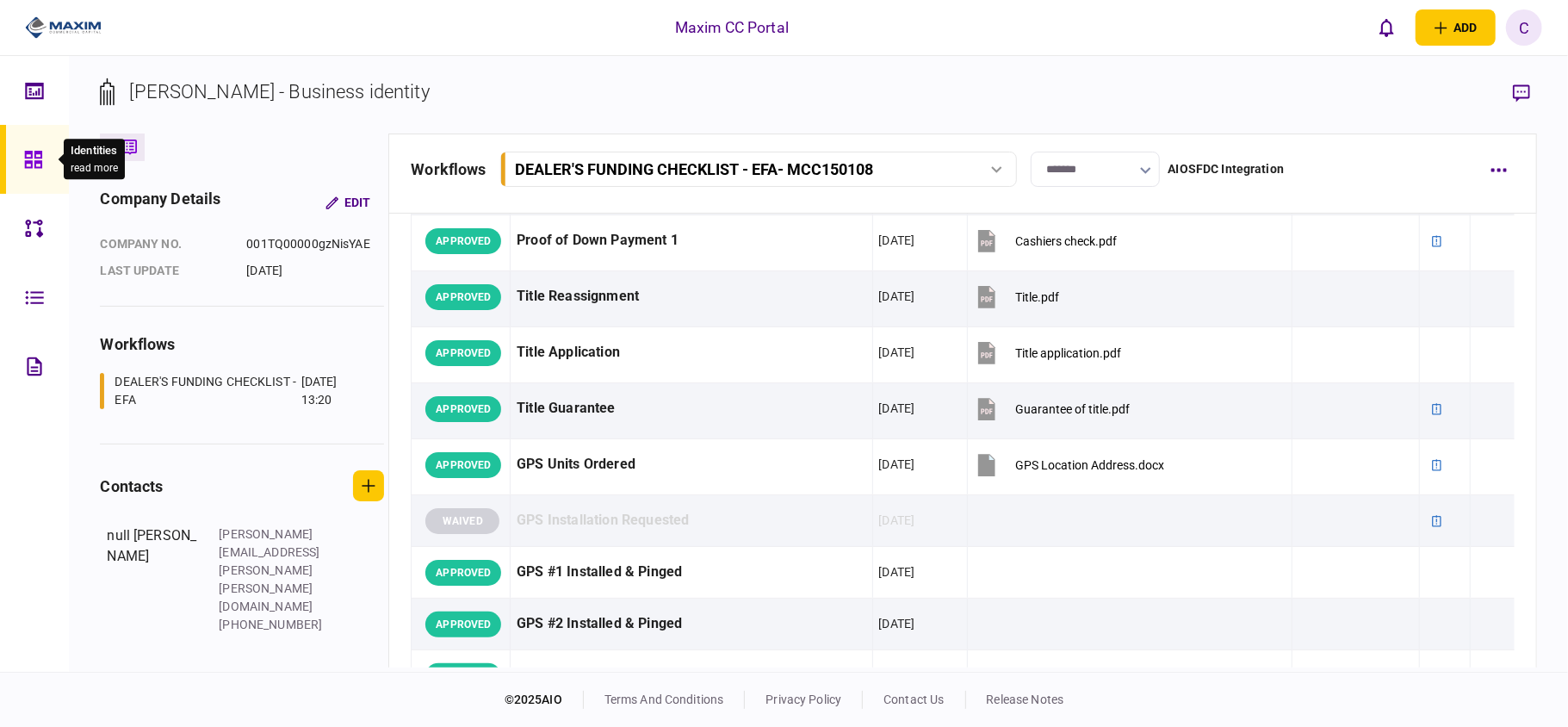
click at [36, 153] on icon at bounding box center [32, 158] width 17 height 17
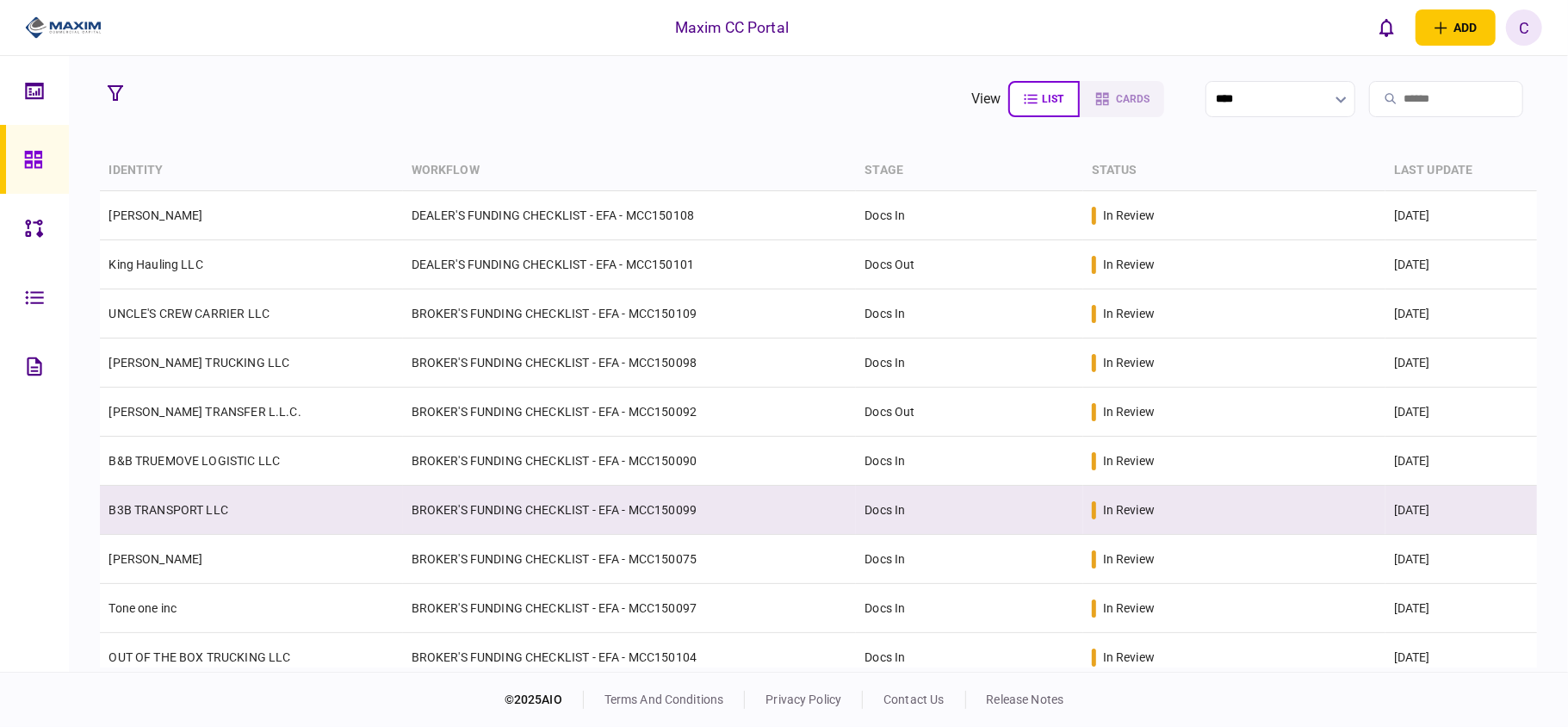
click at [636, 524] on td "BROKER'S FUNDING CHECKLIST - EFA - MCC150099" at bounding box center [630, 510] width 454 height 50
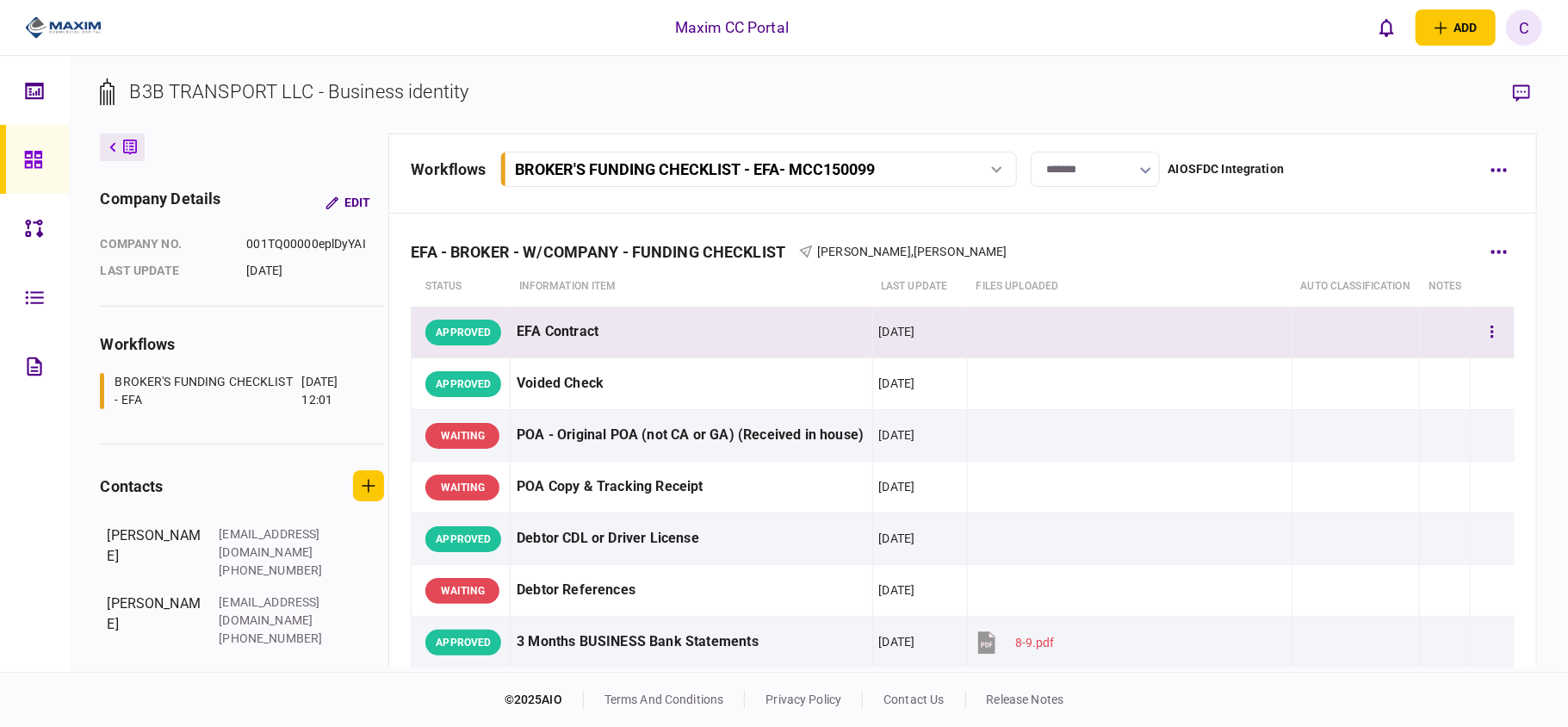
scroll to position [1399, 0]
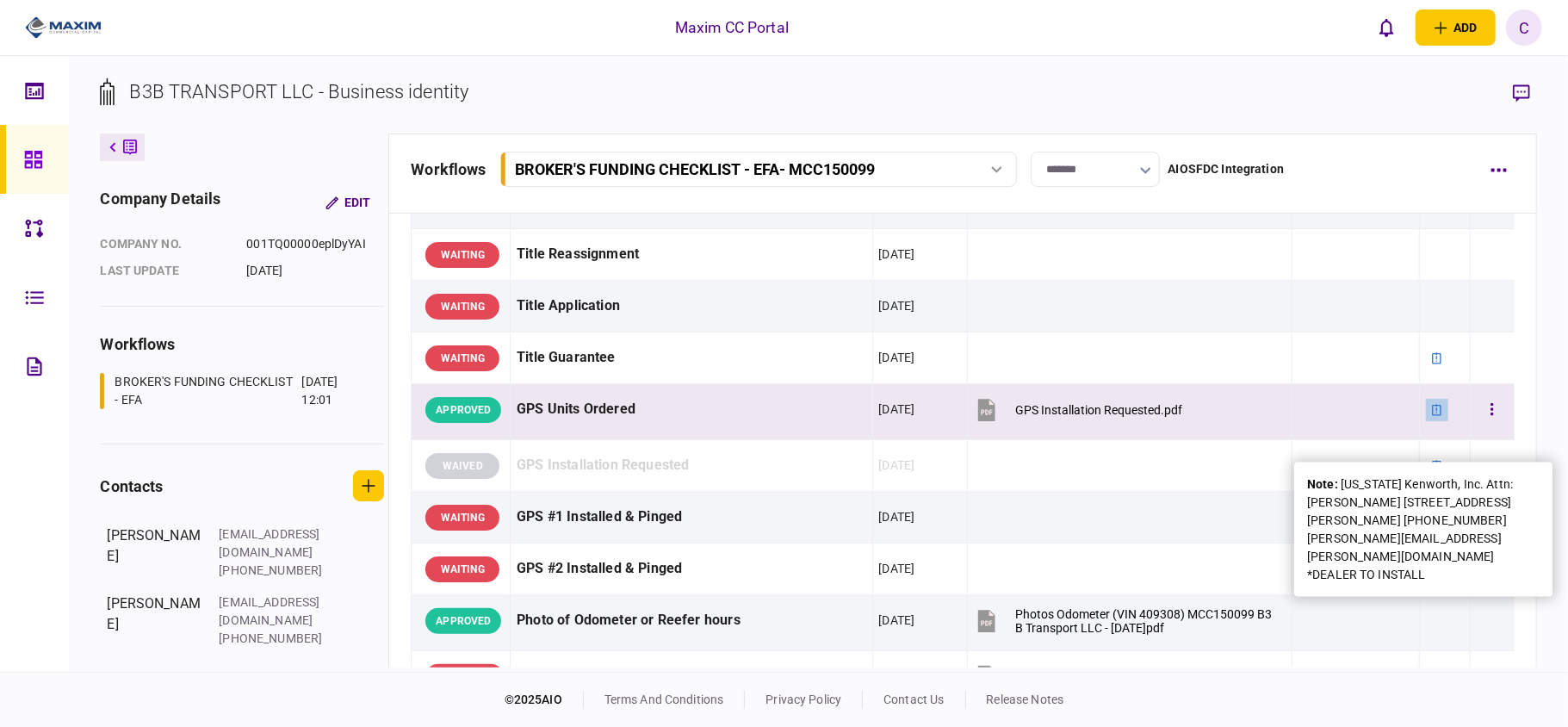
click at [1431, 416] on icon at bounding box center [1437, 410] width 12 height 12
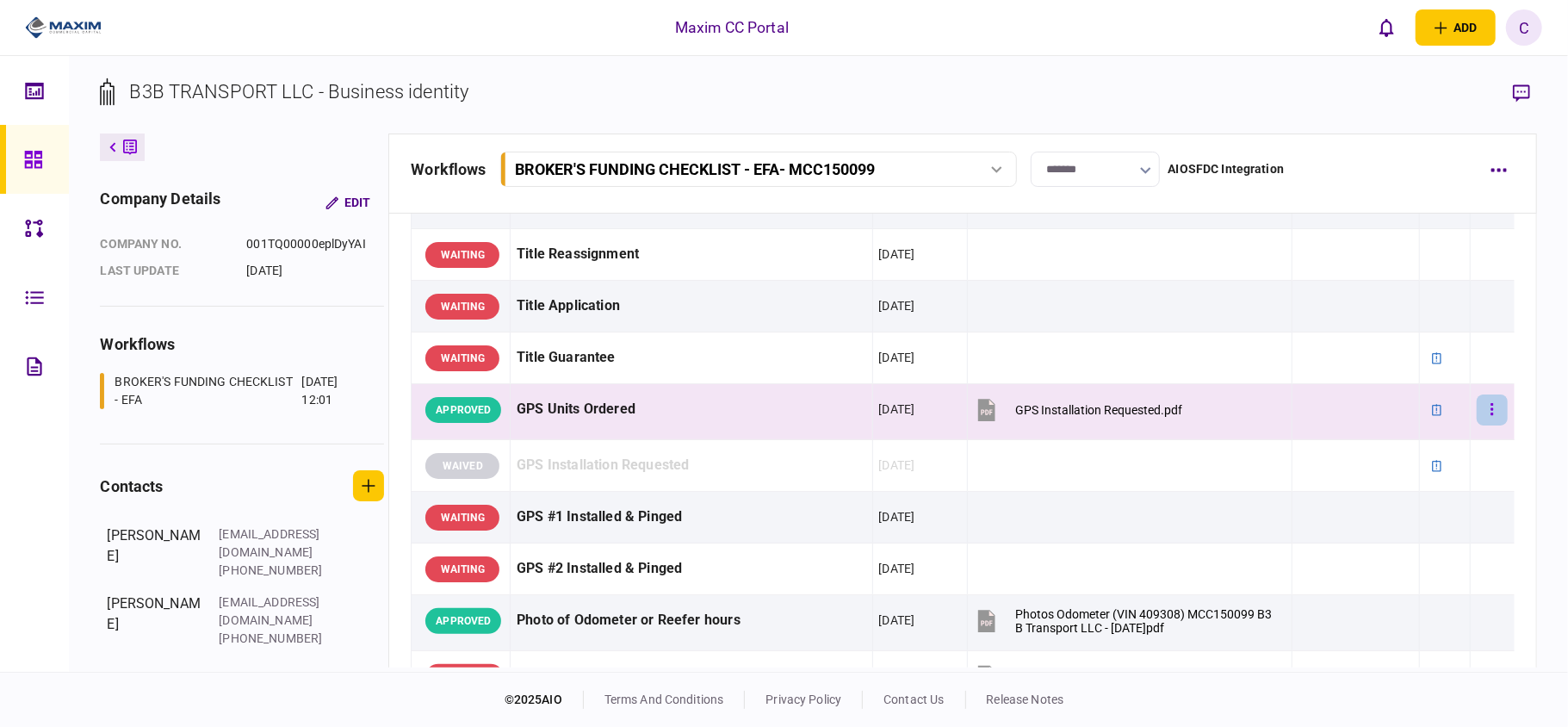
click at [1477, 425] on button "button" at bounding box center [1492, 409] width 31 height 31
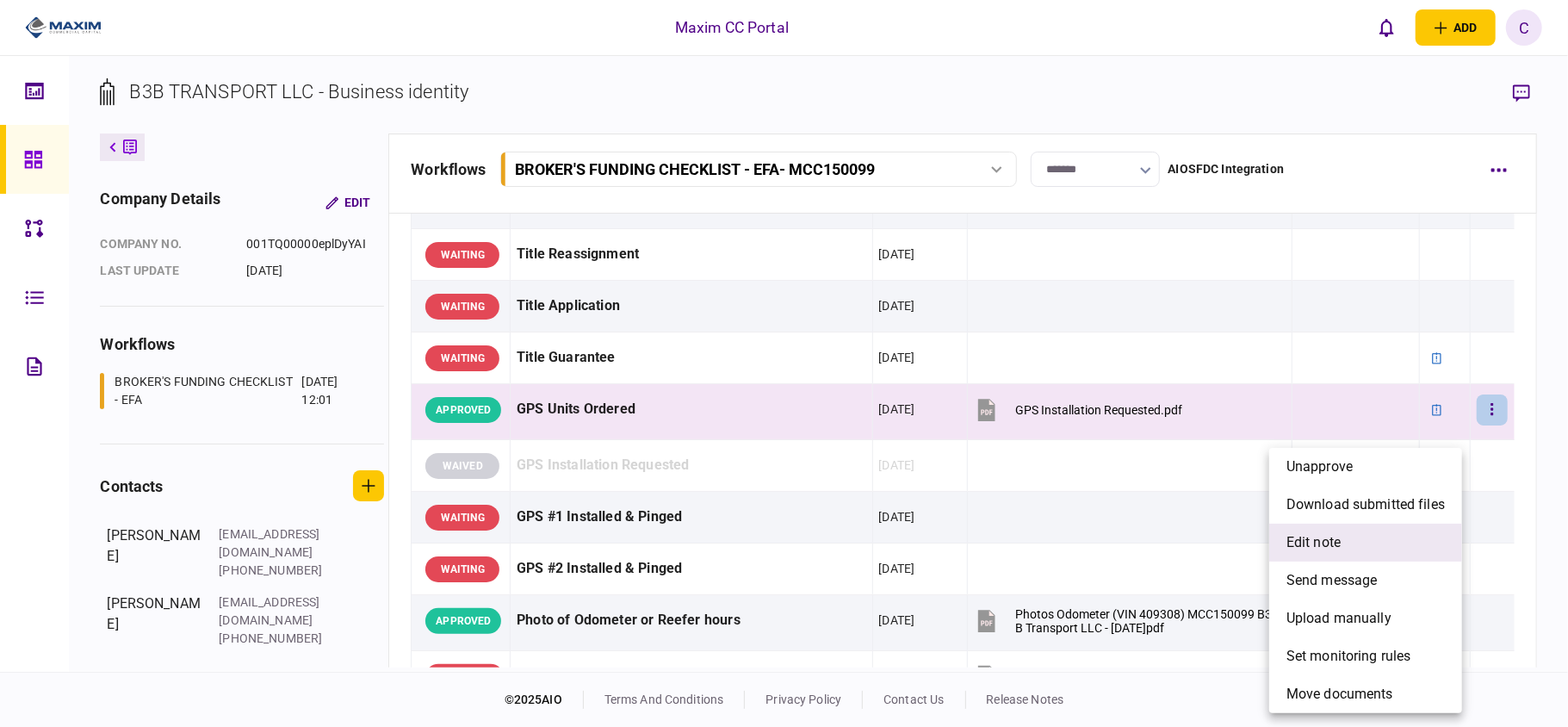
click at [1312, 552] on span "edit note" at bounding box center [1313, 542] width 54 height 20
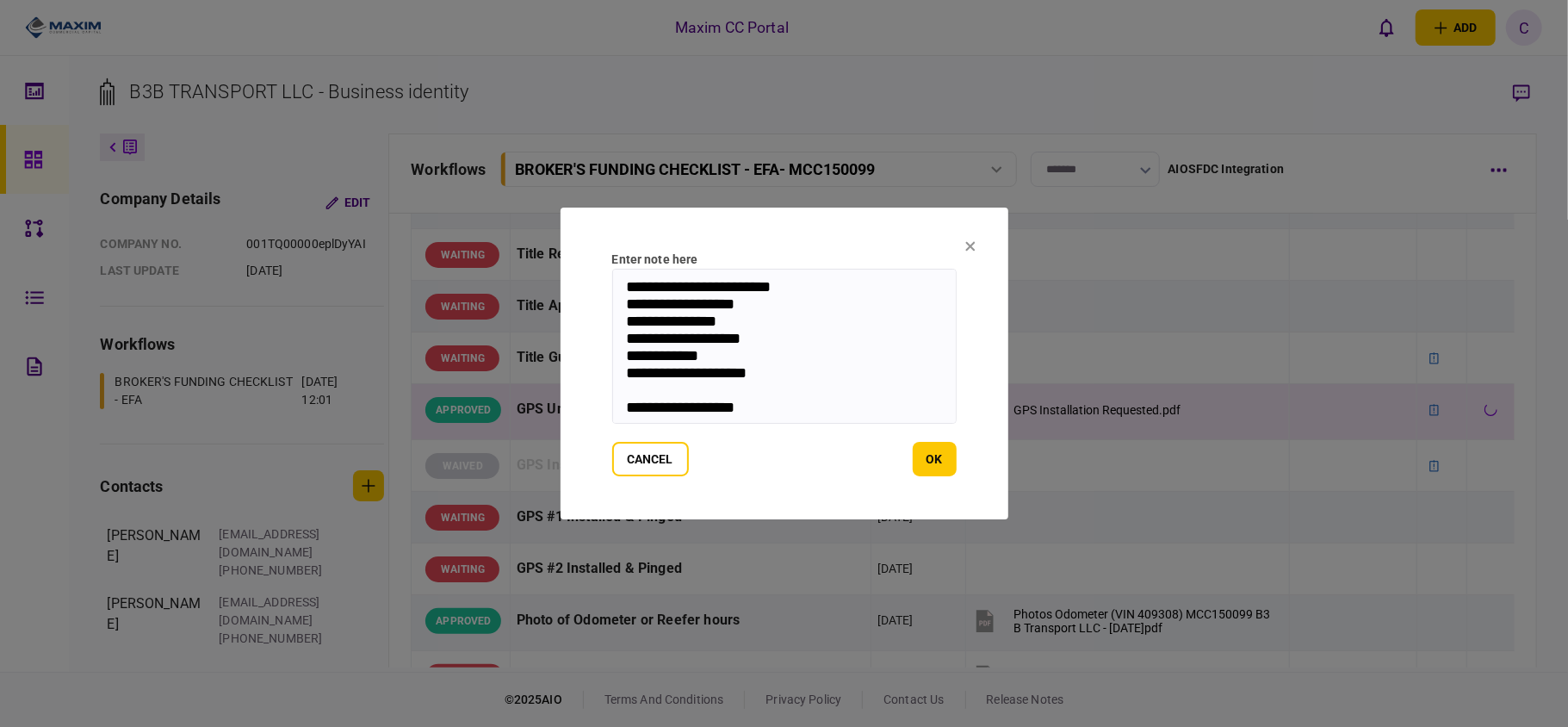
click at [625, 284] on textarea "**********" at bounding box center [784, 346] width 344 height 155
paste textarea "**********"
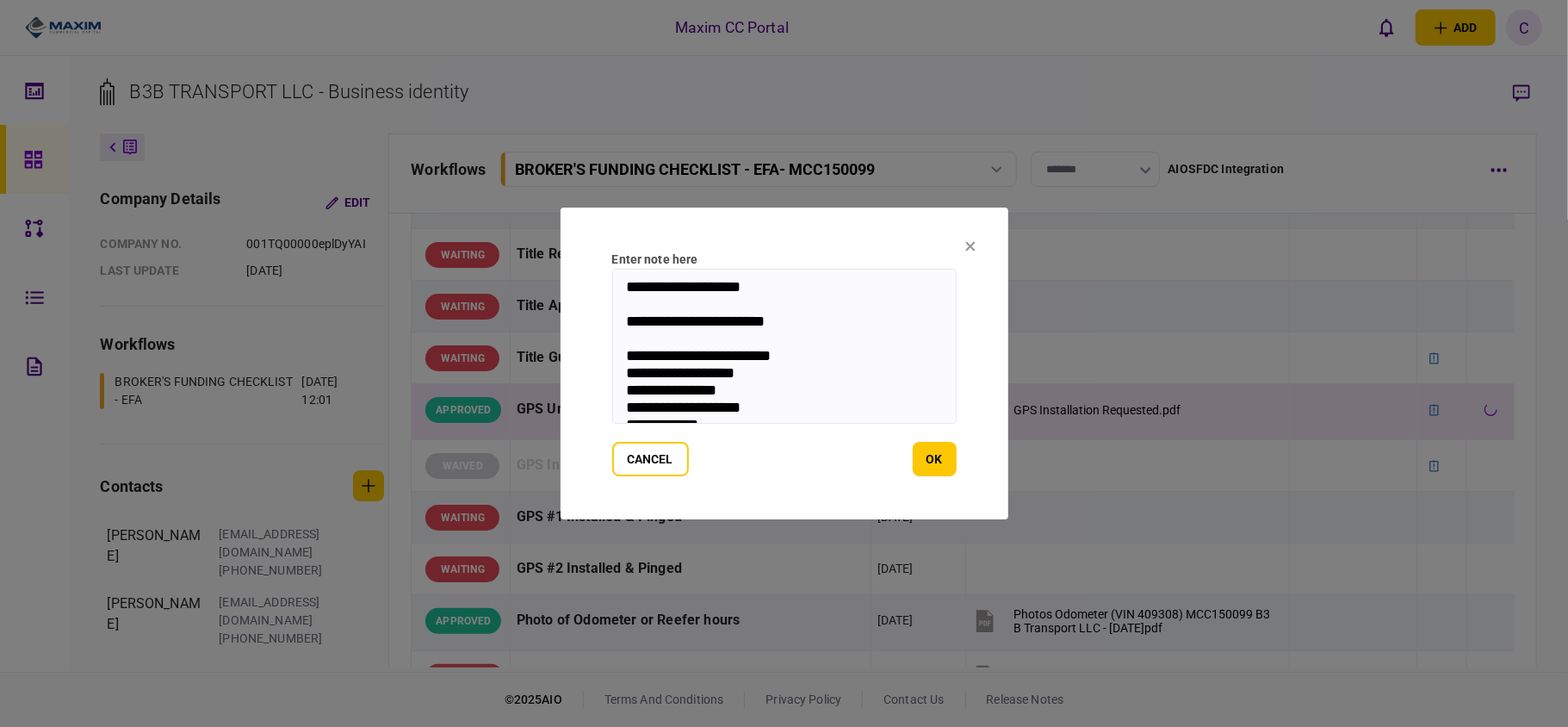
drag, startPoint x: 821, startPoint y: 318, endPoint x: 624, endPoint y: 282, distance: 200.3
click at [624, 282] on textarea "**********" at bounding box center [784, 346] width 344 height 155
type textarea "**********"
click at [930, 459] on button "ok" at bounding box center [935, 459] width 44 height 34
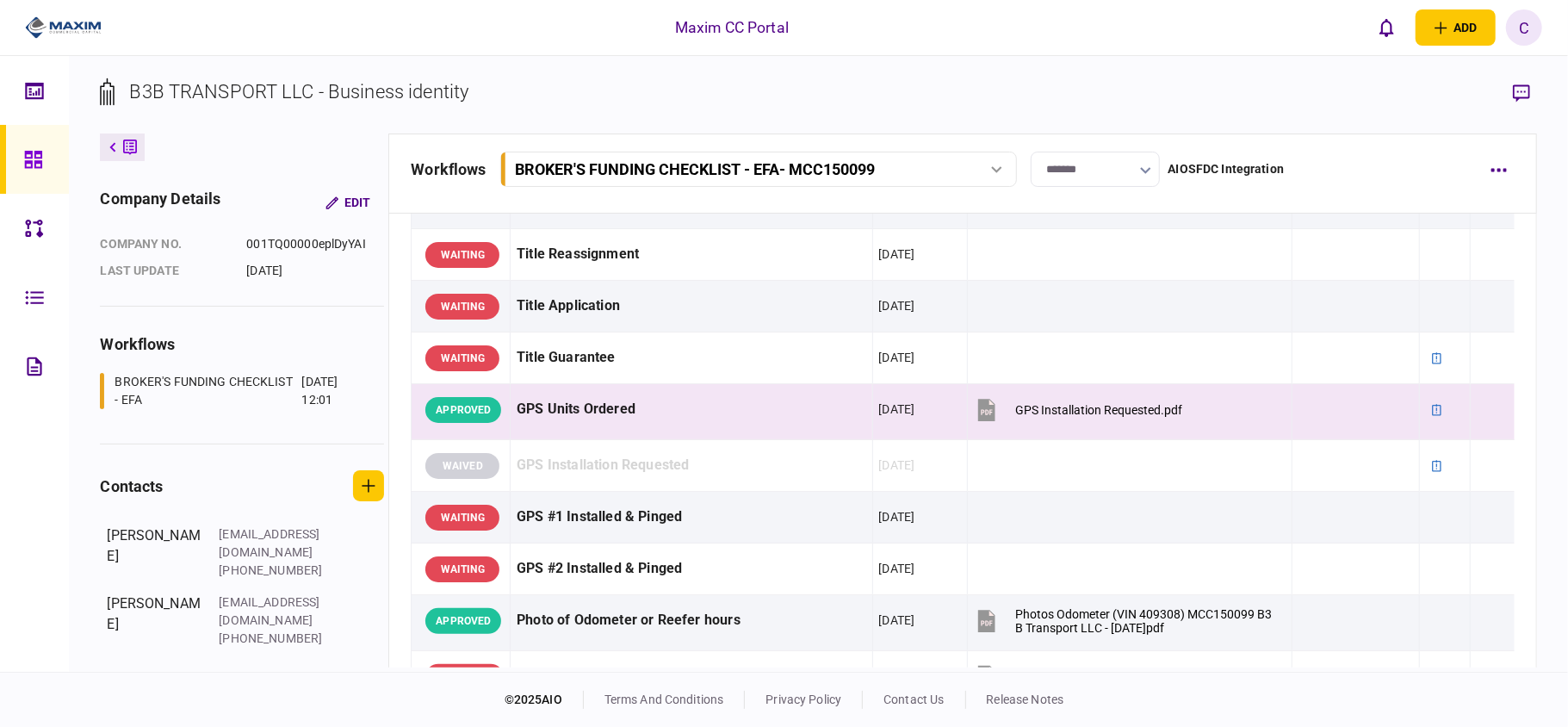
click at [1527, 91] on icon "button" at bounding box center [1521, 93] width 17 height 18
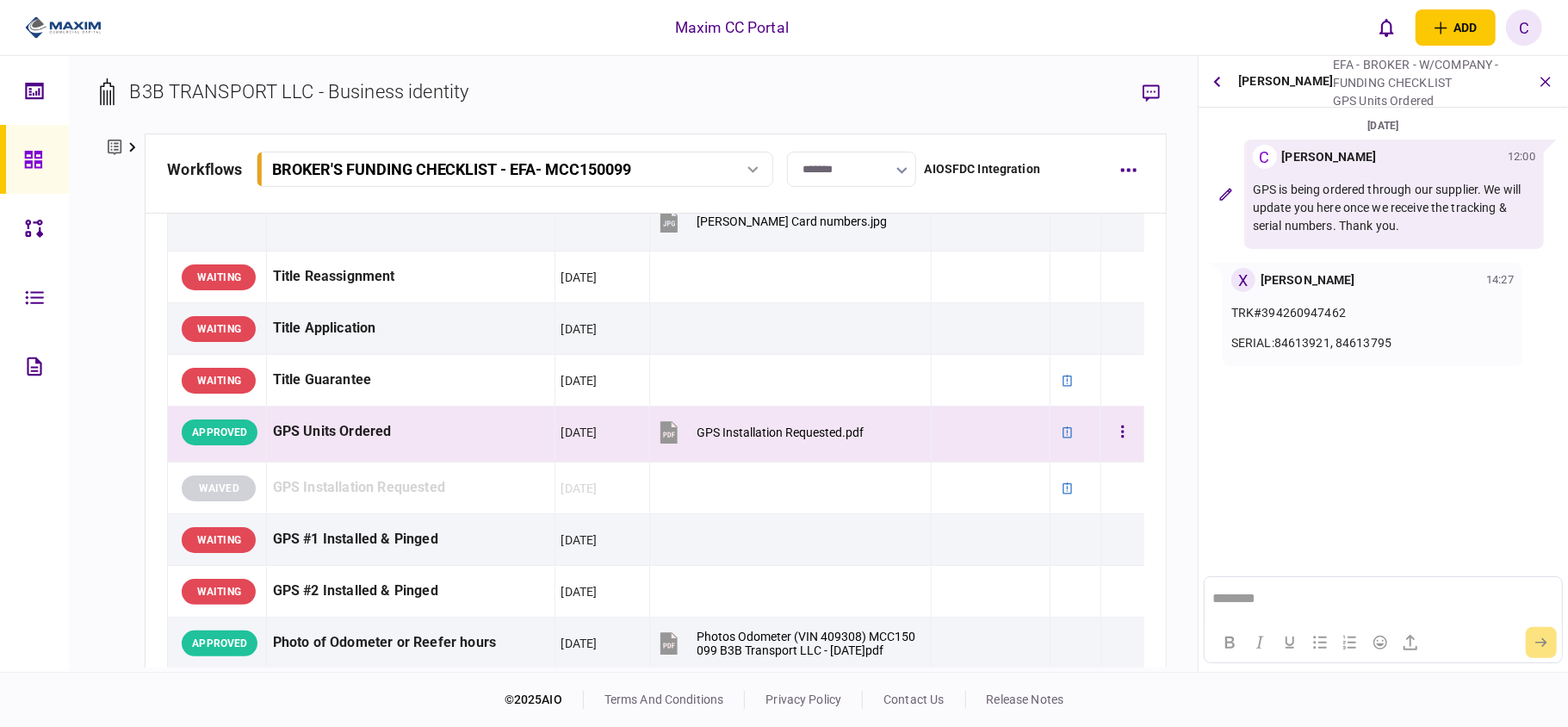
scroll to position [0, 0]
click at [1121, 438] on icon "button" at bounding box center [1122, 432] width 3 height 12
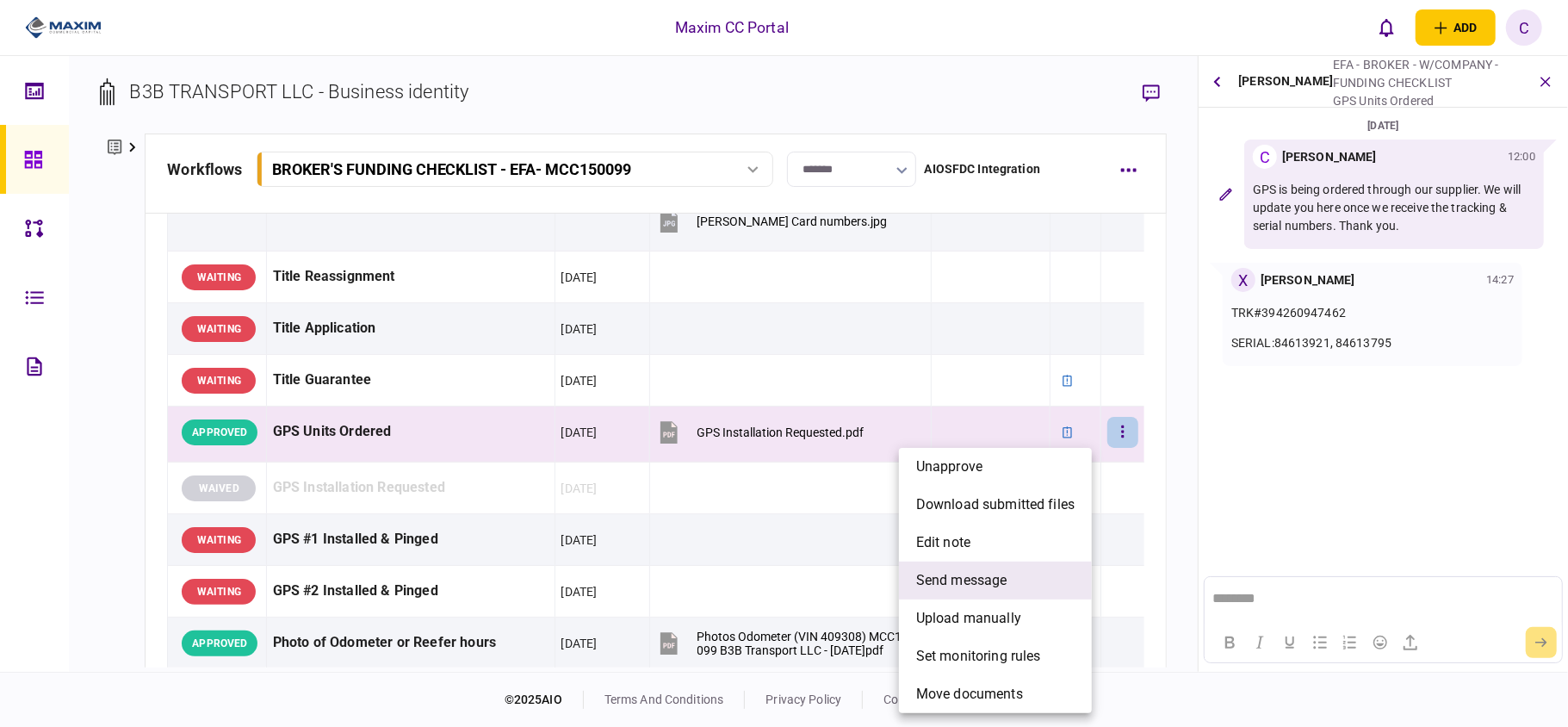
click at [927, 584] on span "send message" at bounding box center [961, 580] width 91 height 20
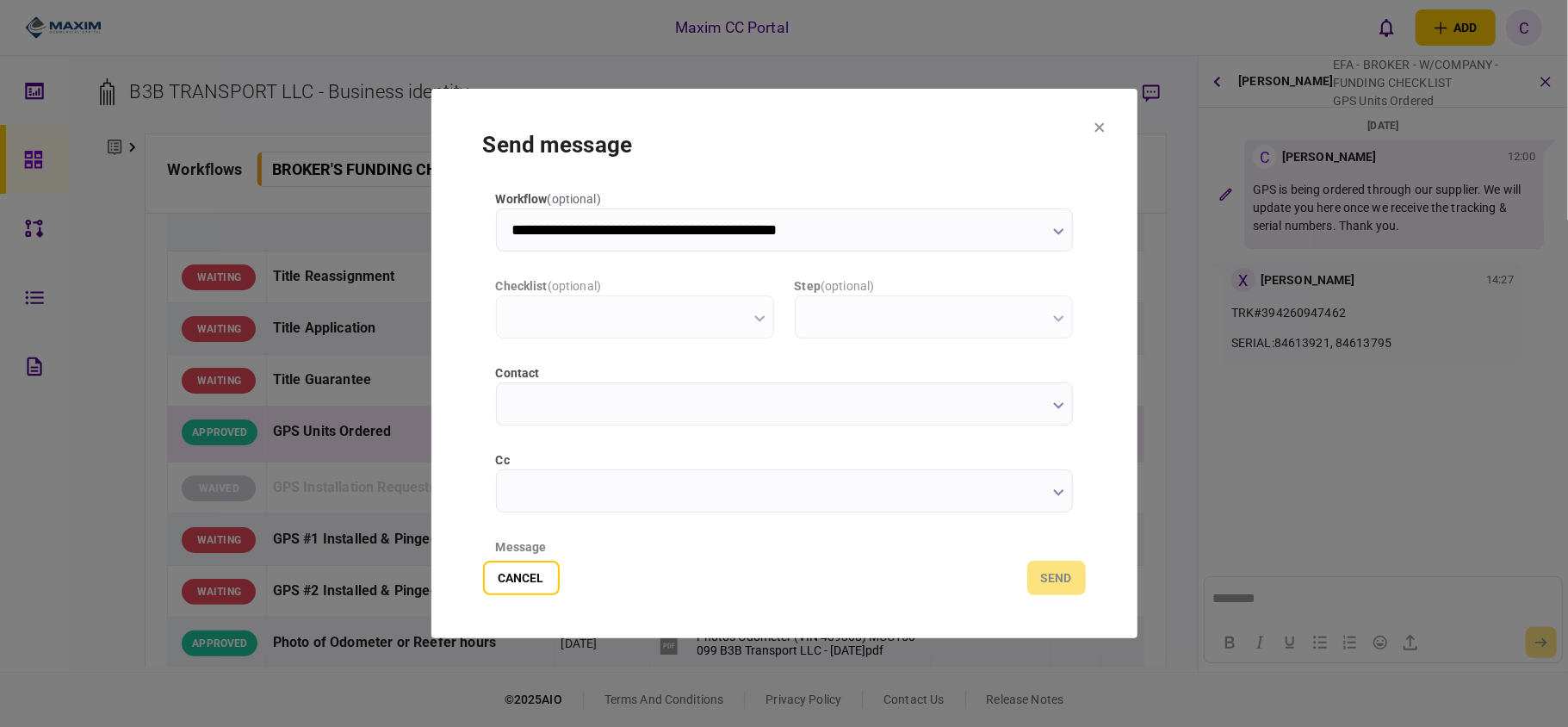
type input "**********"
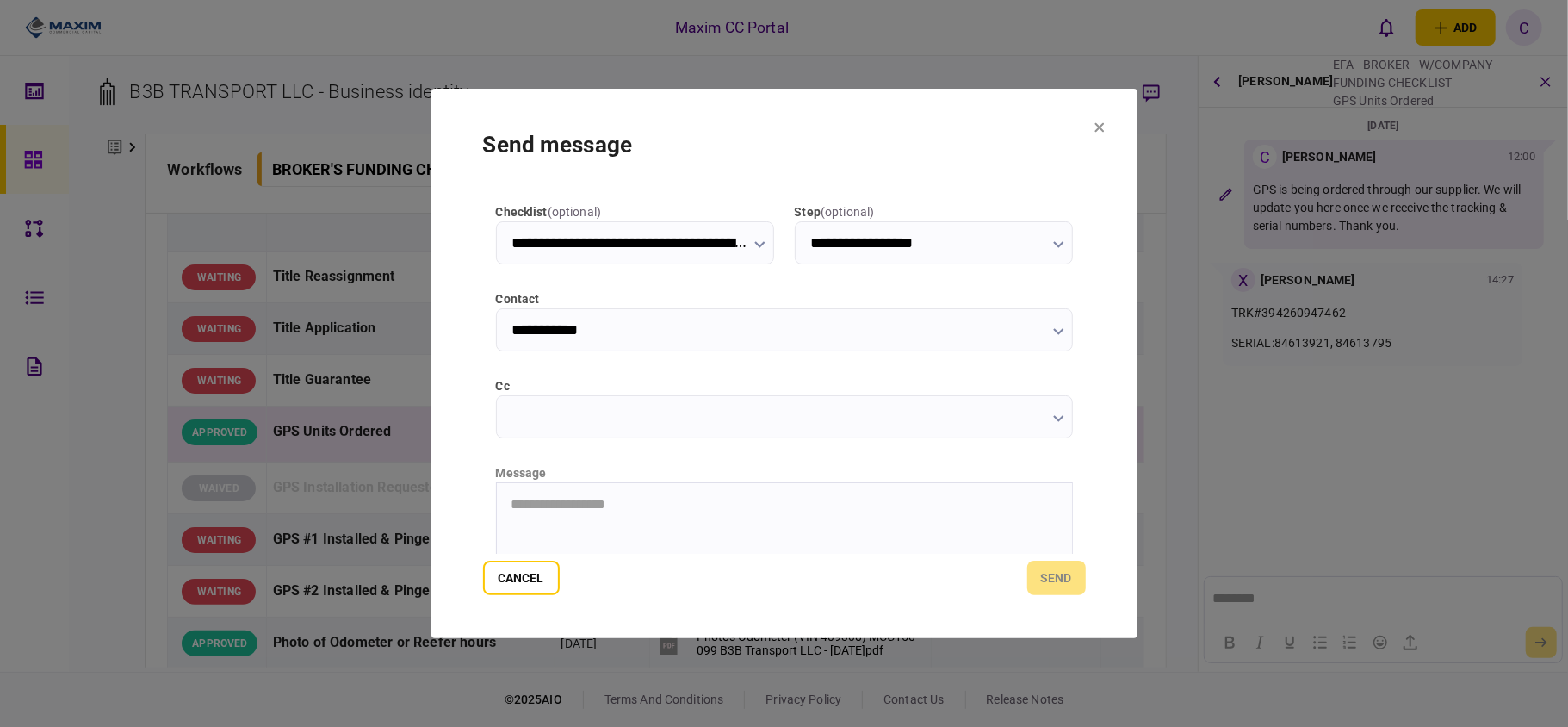
scroll to position [217, 0]
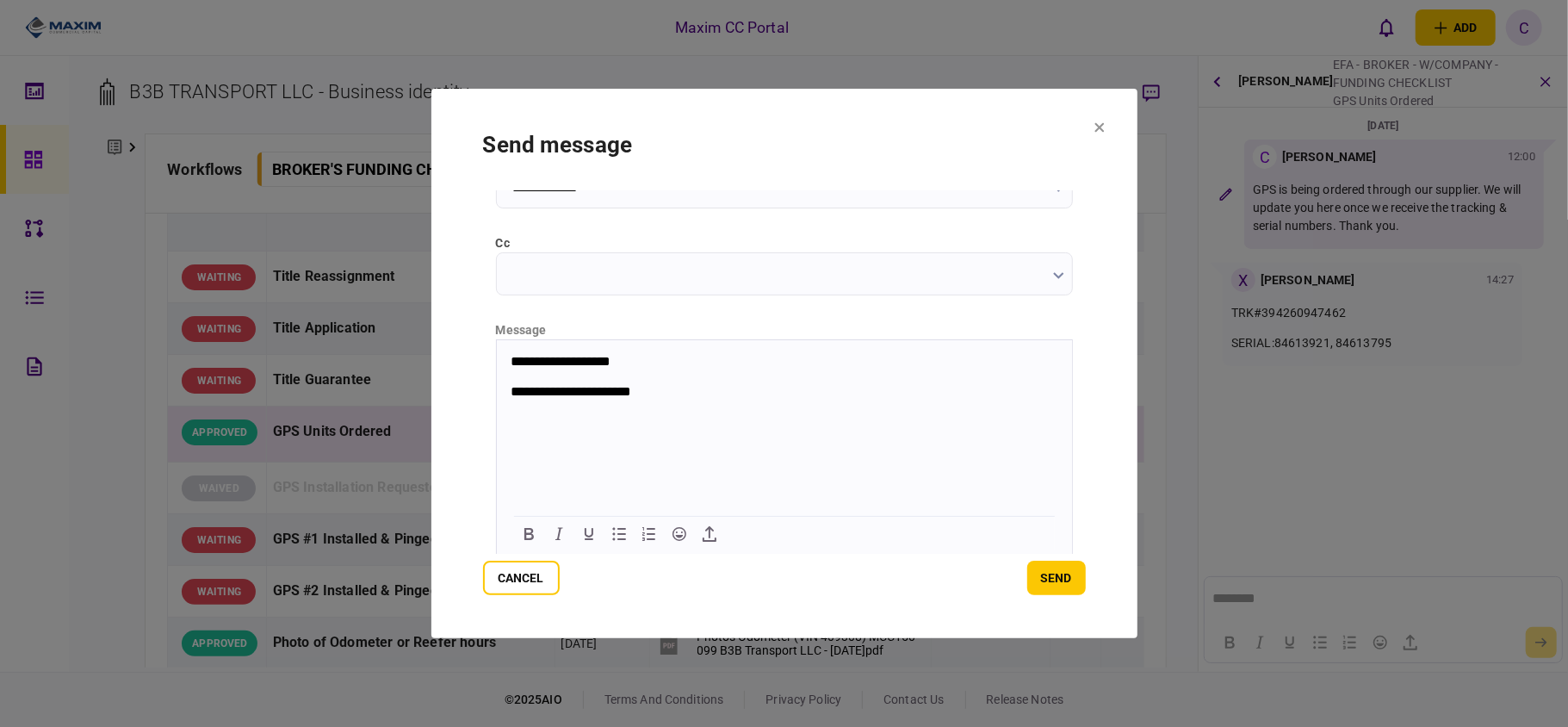
click at [1107, 127] on section "**********" at bounding box center [784, 363] width 706 height 549
click at [520, 590] on button "Cancel" at bounding box center [521, 578] width 77 height 34
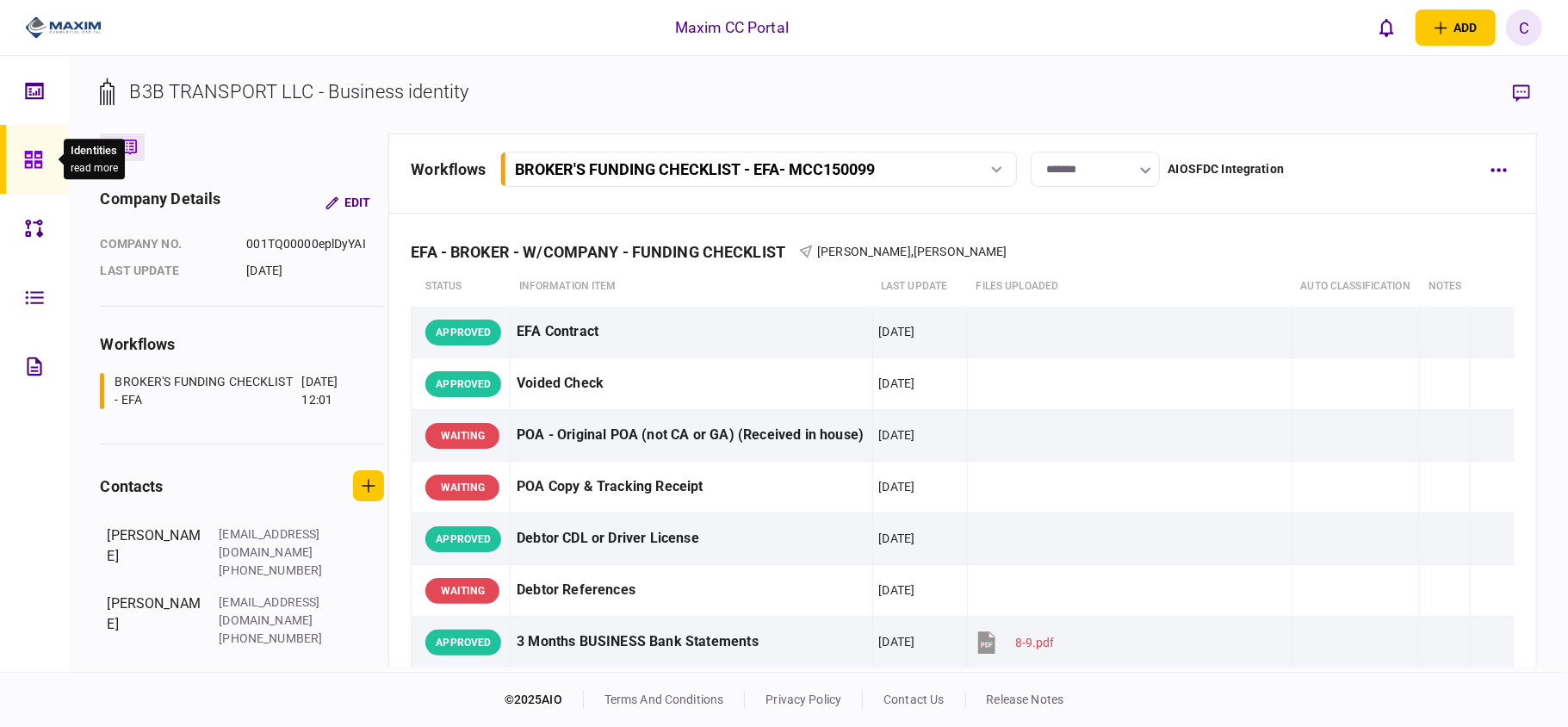
drag, startPoint x: 0, startPoint y: 0, endPoint x: 32, endPoint y: 158, distance: 161.2
click at [32, 158] on icon at bounding box center [33, 159] width 19 height 19
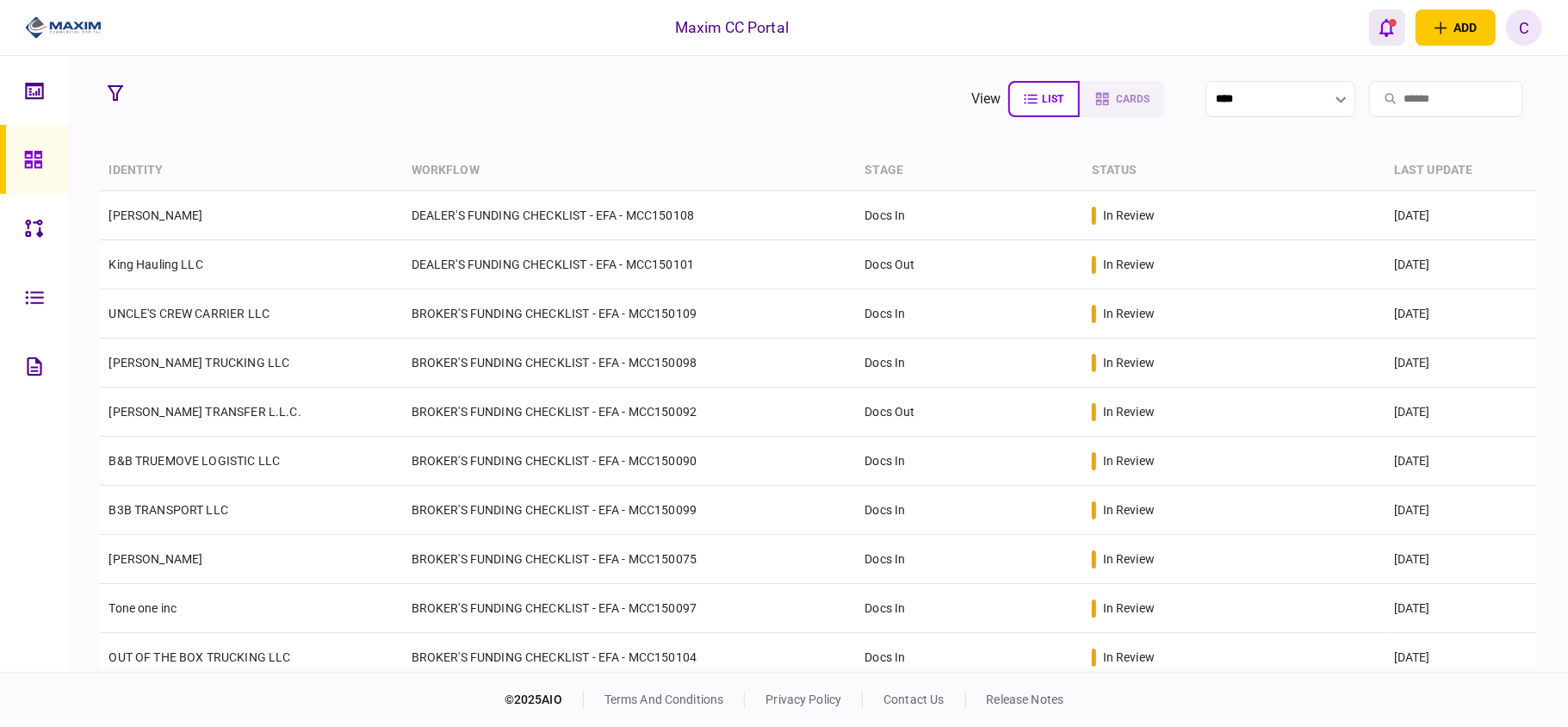
click at [1389, 20] on div "open notifications list" at bounding box center [1393, 22] width 8 height 8
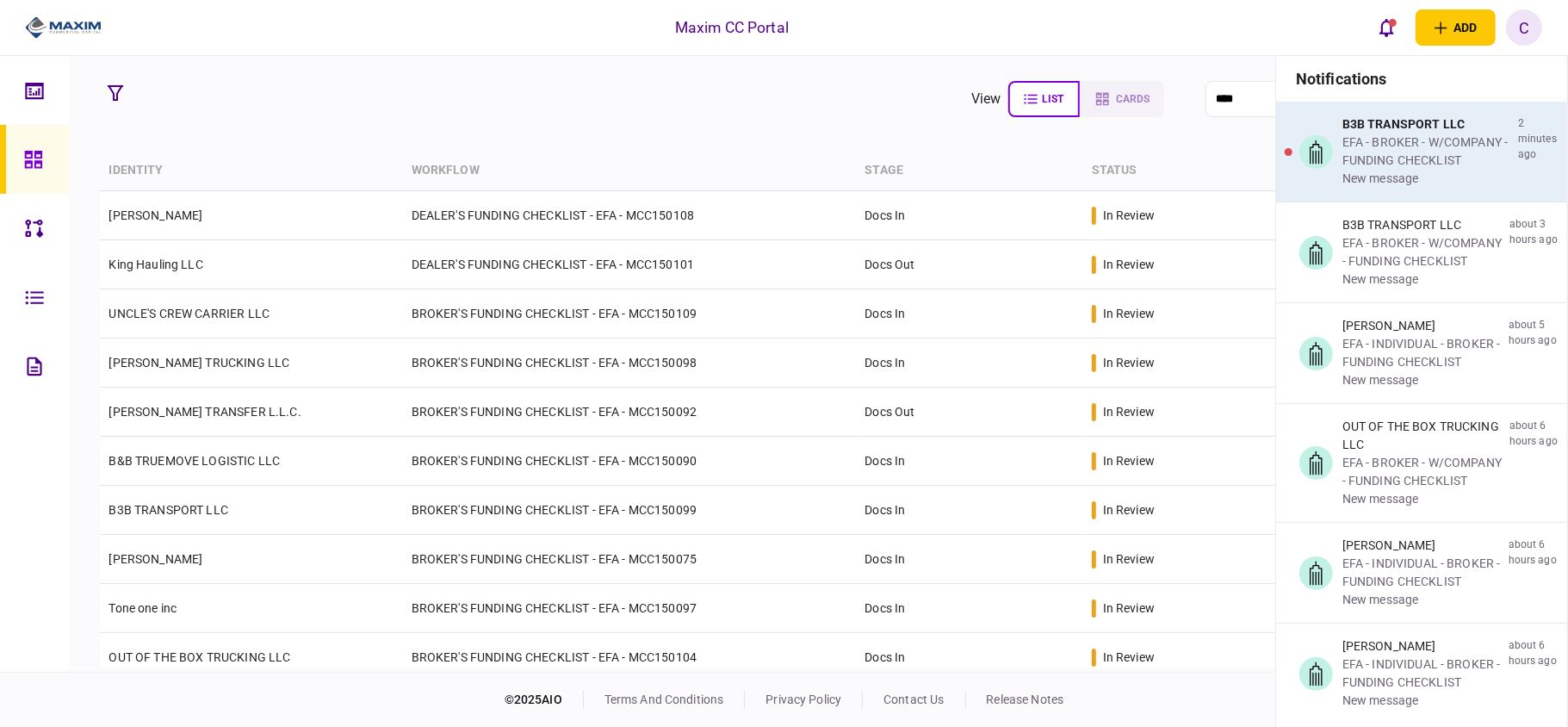
click at [1393, 172] on div "new message" at bounding box center [1426, 179] width 169 height 18
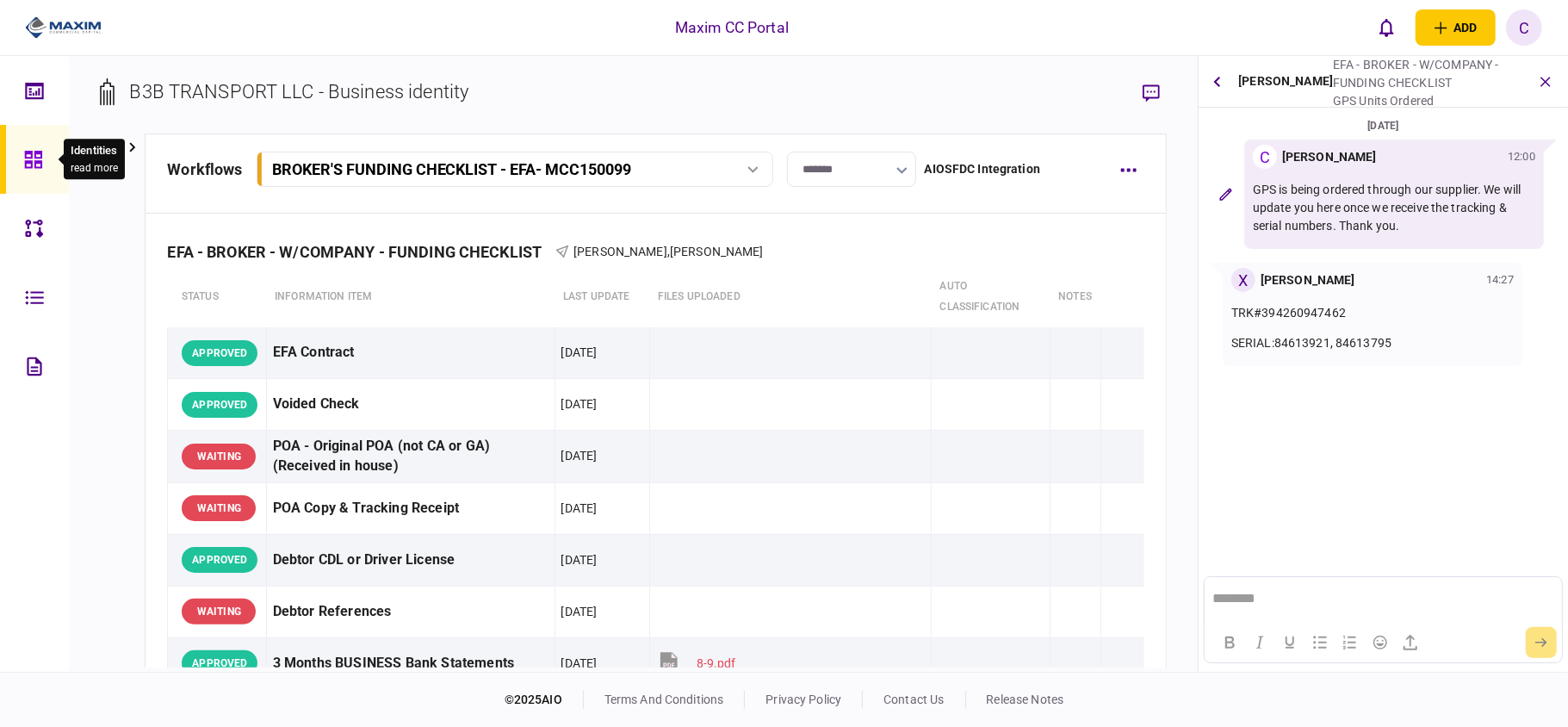
click at [24, 157] on icon at bounding box center [33, 159] width 19 height 19
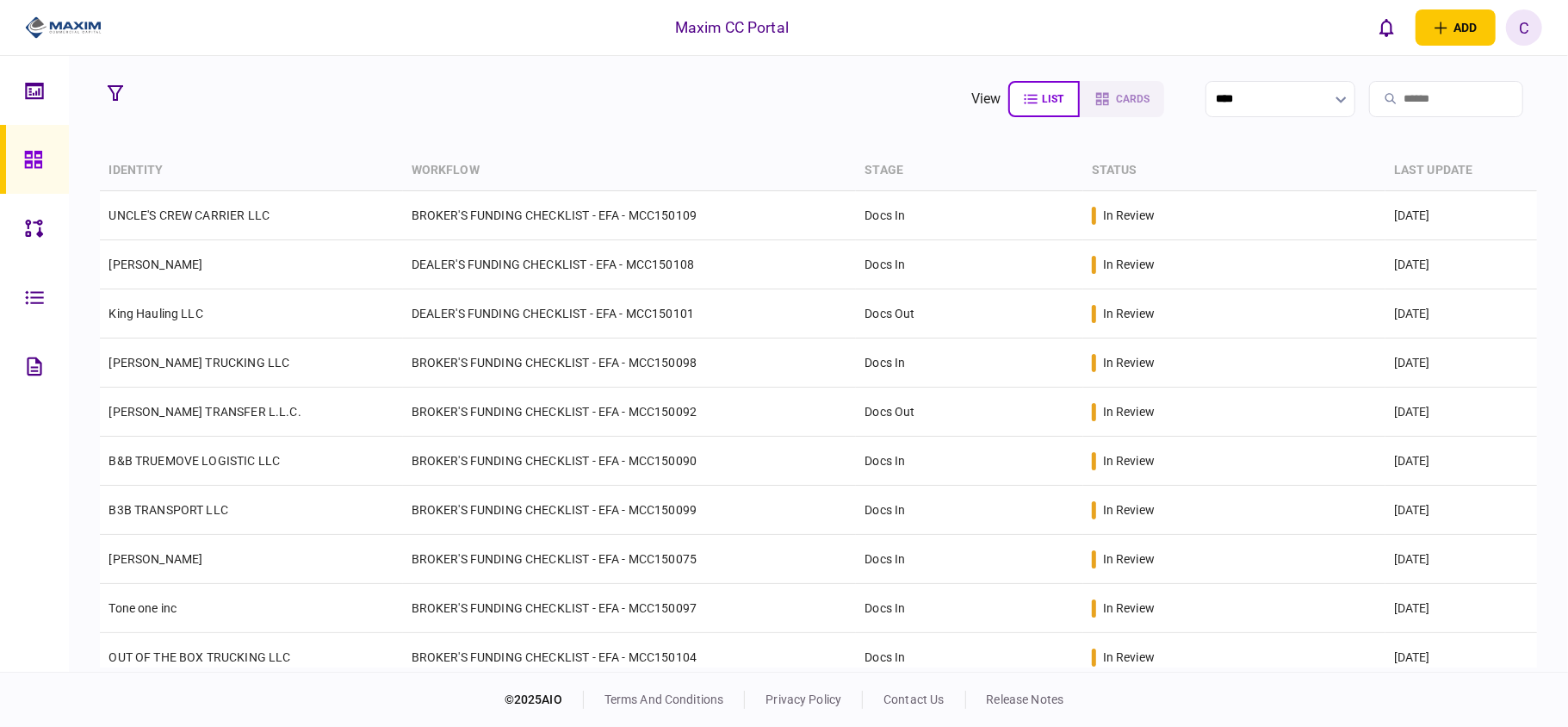
click at [325, 145] on section "view list cards **** Type clear Business Individual documents status clear wait…" at bounding box center [818, 364] width 1499 height 616
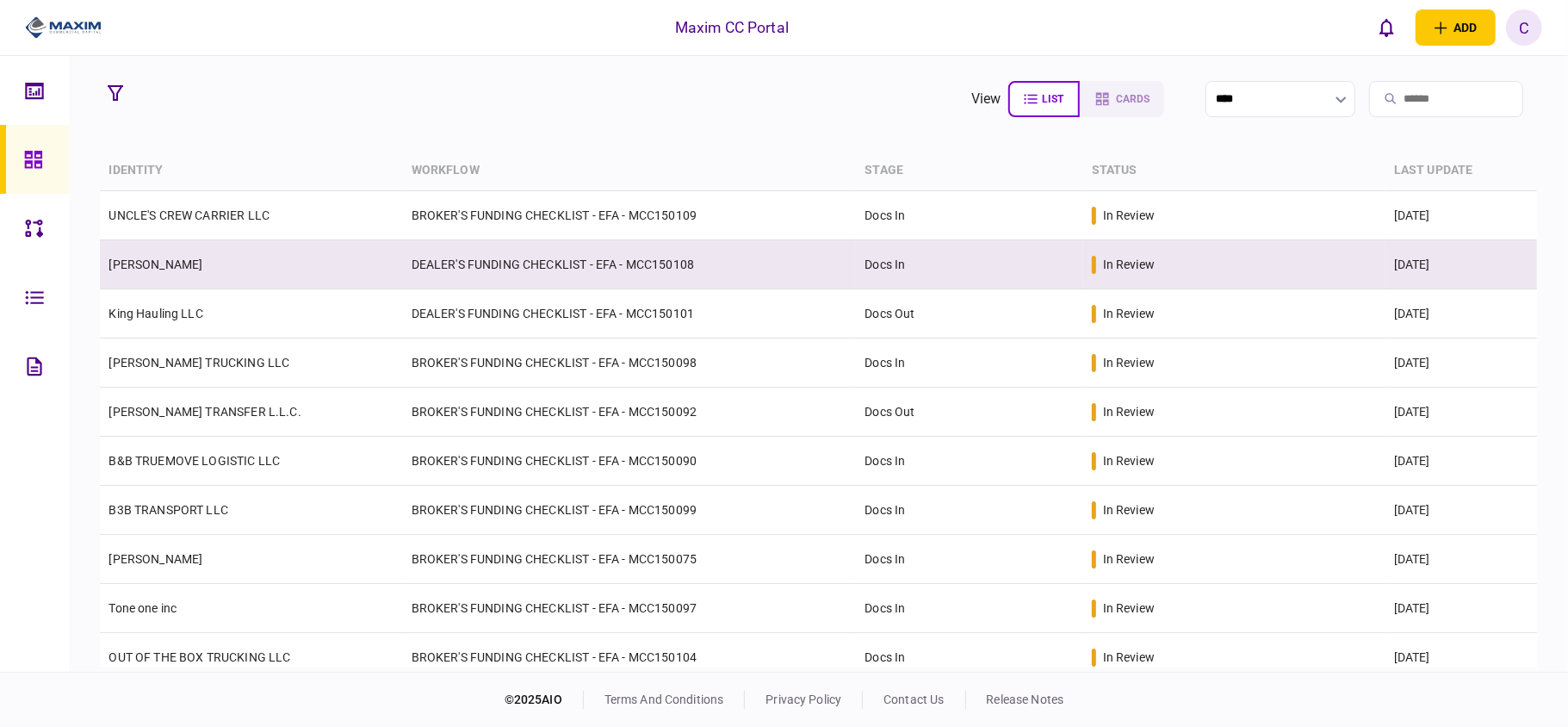
click at [783, 256] on td "DEALER'S FUNDING CHECKLIST - EFA - MCC150108" at bounding box center [630, 265] width 454 height 50
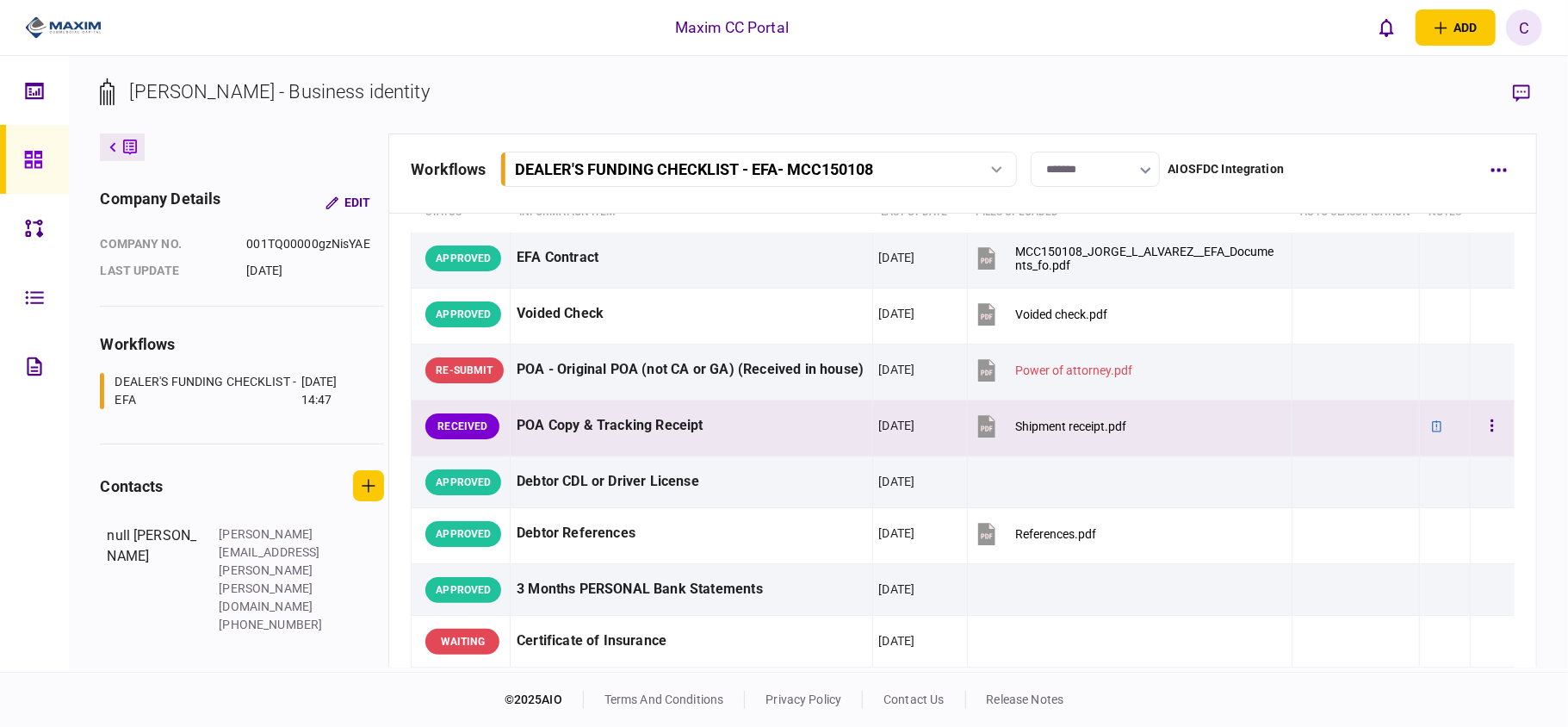
scroll to position [115, 0]
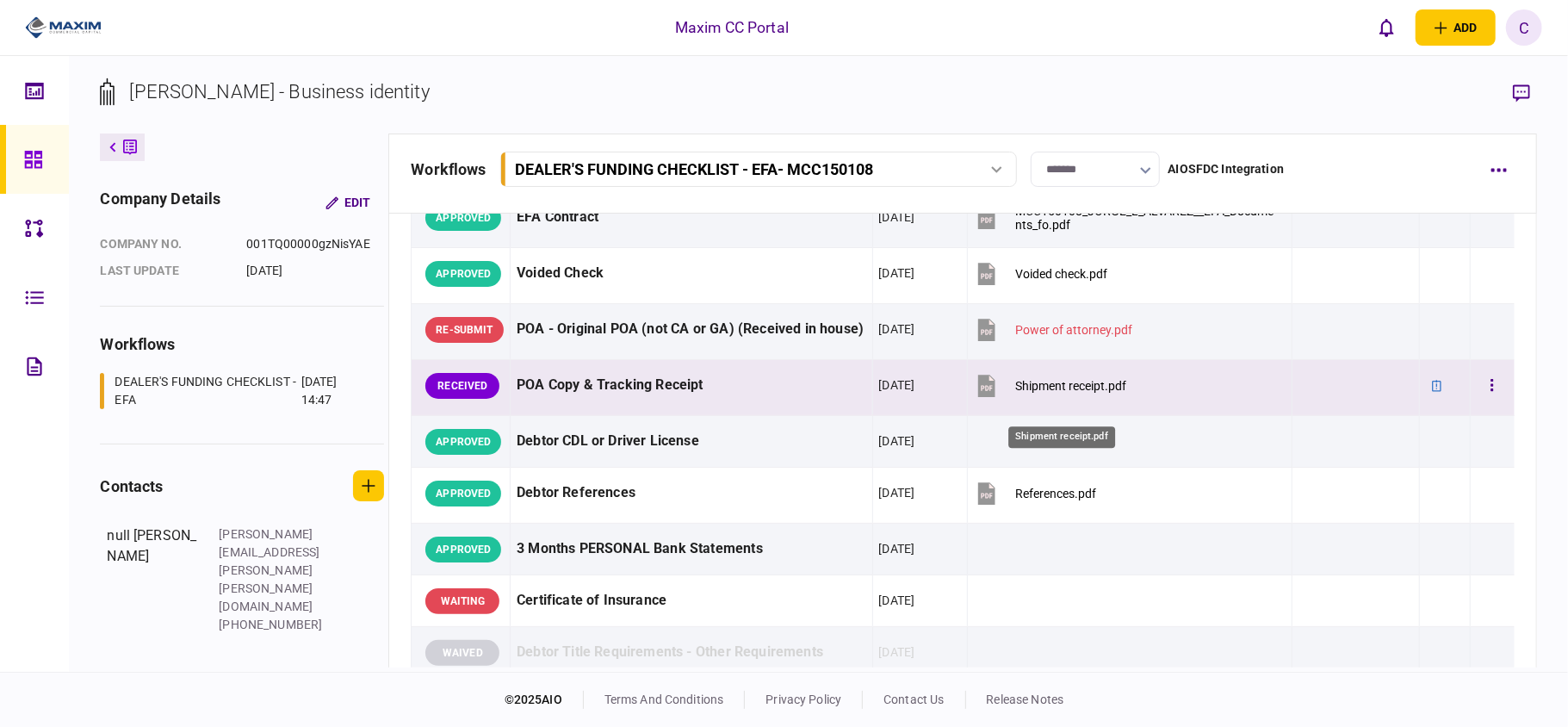
click at [1055, 393] on div "Shipment receipt.pdf" at bounding box center [1071, 386] width 111 height 14
click at [1491, 394] on icon "button" at bounding box center [1493, 385] width 4 height 17
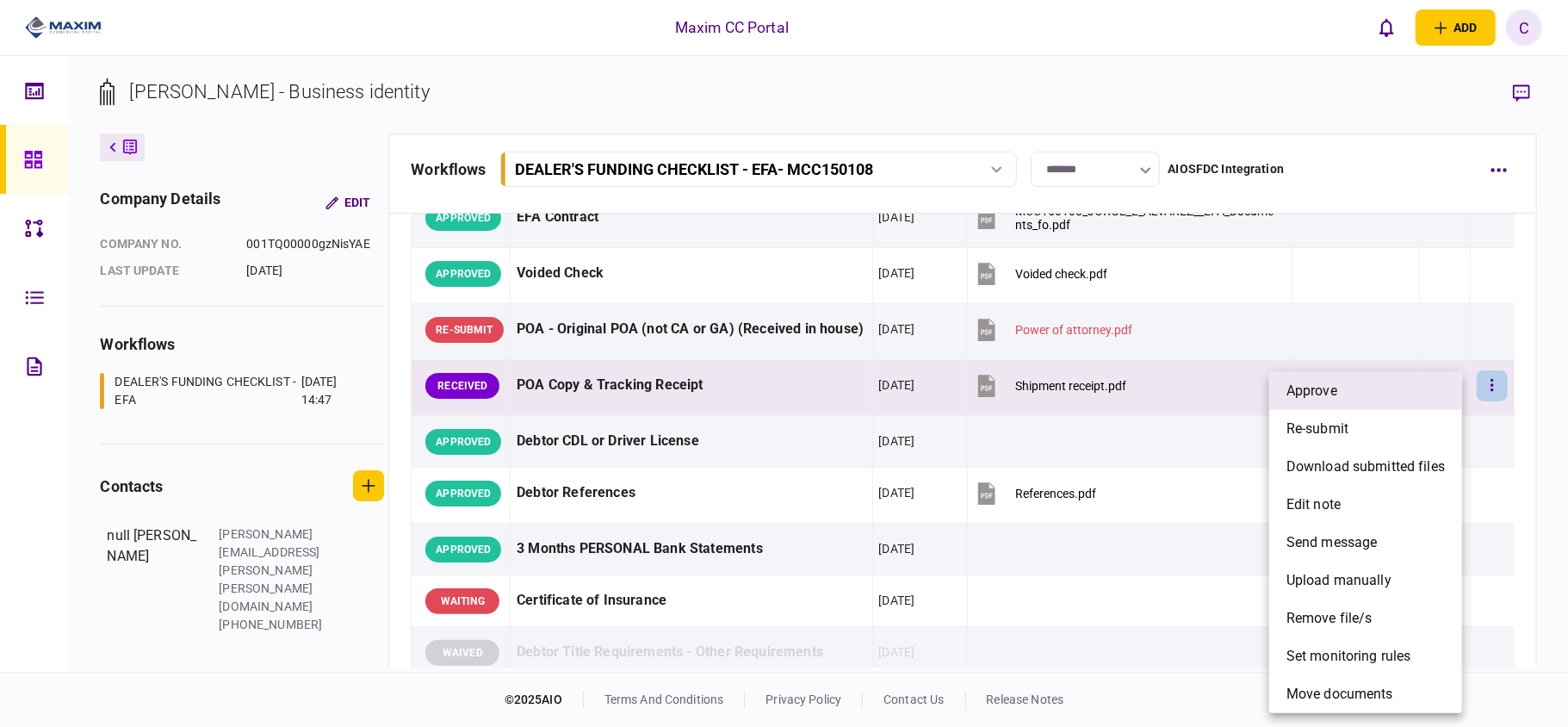
click at [1361, 400] on li "approve" at bounding box center [1365, 391] width 193 height 38
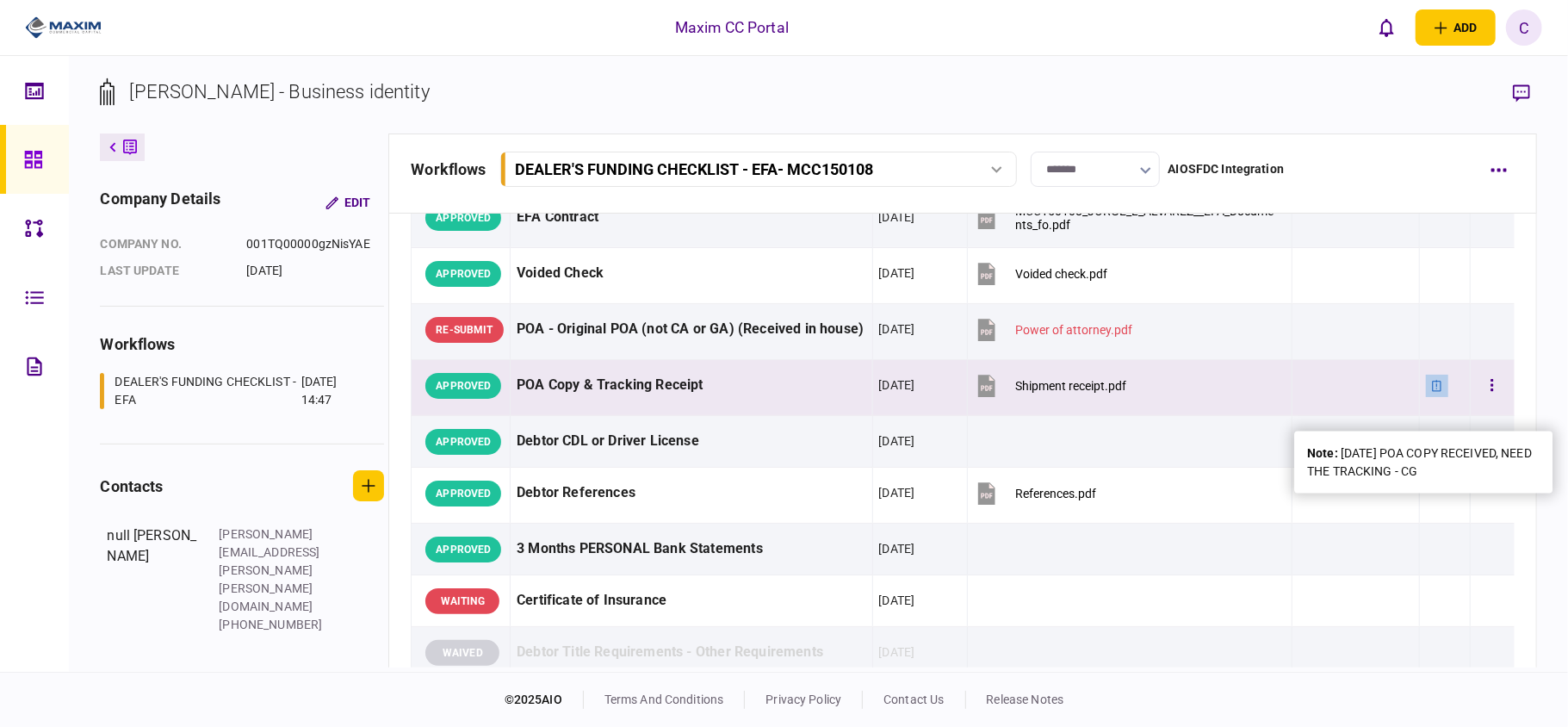
click at [1433, 391] on icon at bounding box center [1437, 385] width 10 height 11
click at [1393, 453] on div "note : 10/14/25 POA COPY RECEIVED, NEED THE TRACKING - CG" at bounding box center [1423, 462] width 233 height 36
click at [1486, 402] on button "button" at bounding box center [1492, 386] width 31 height 31
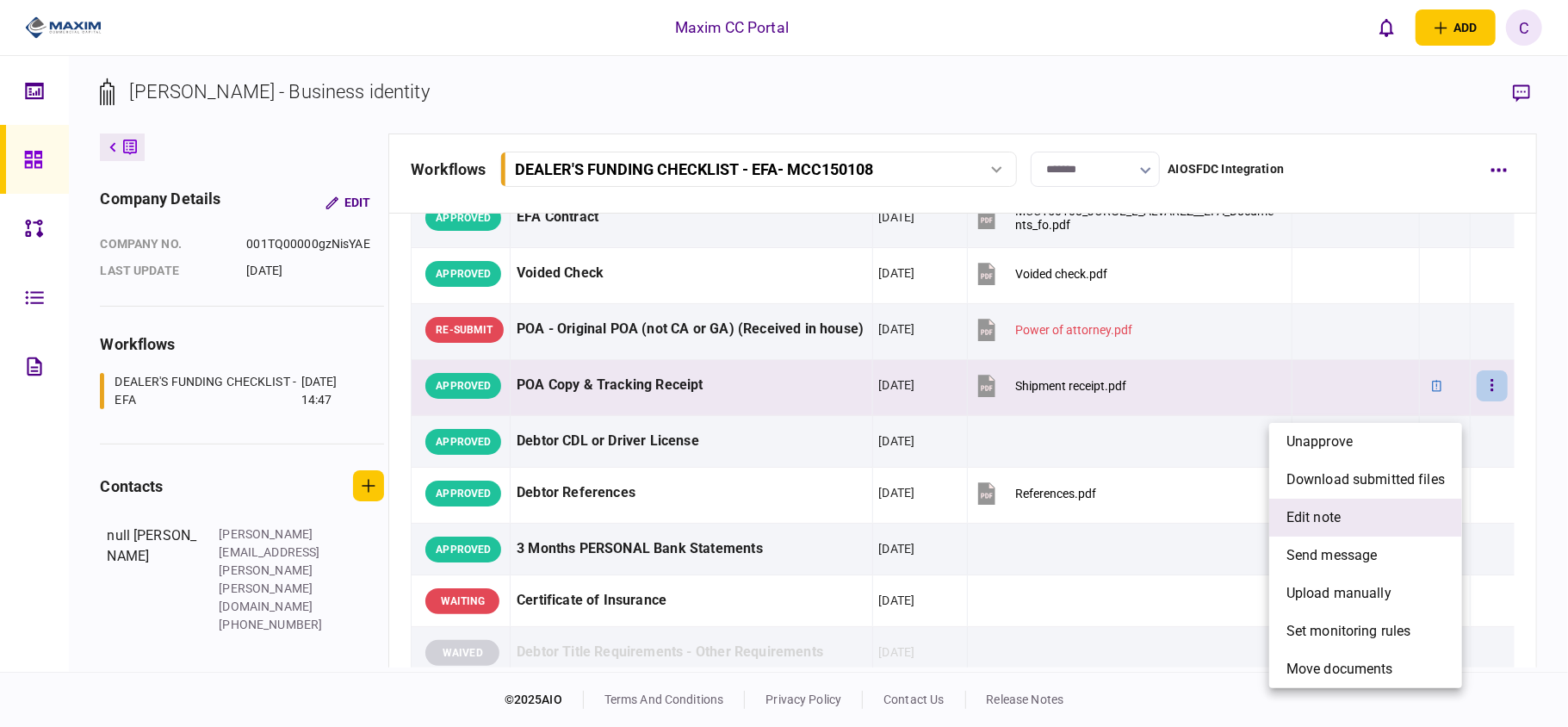
click at [1335, 518] on span "edit note" at bounding box center [1313, 517] width 54 height 20
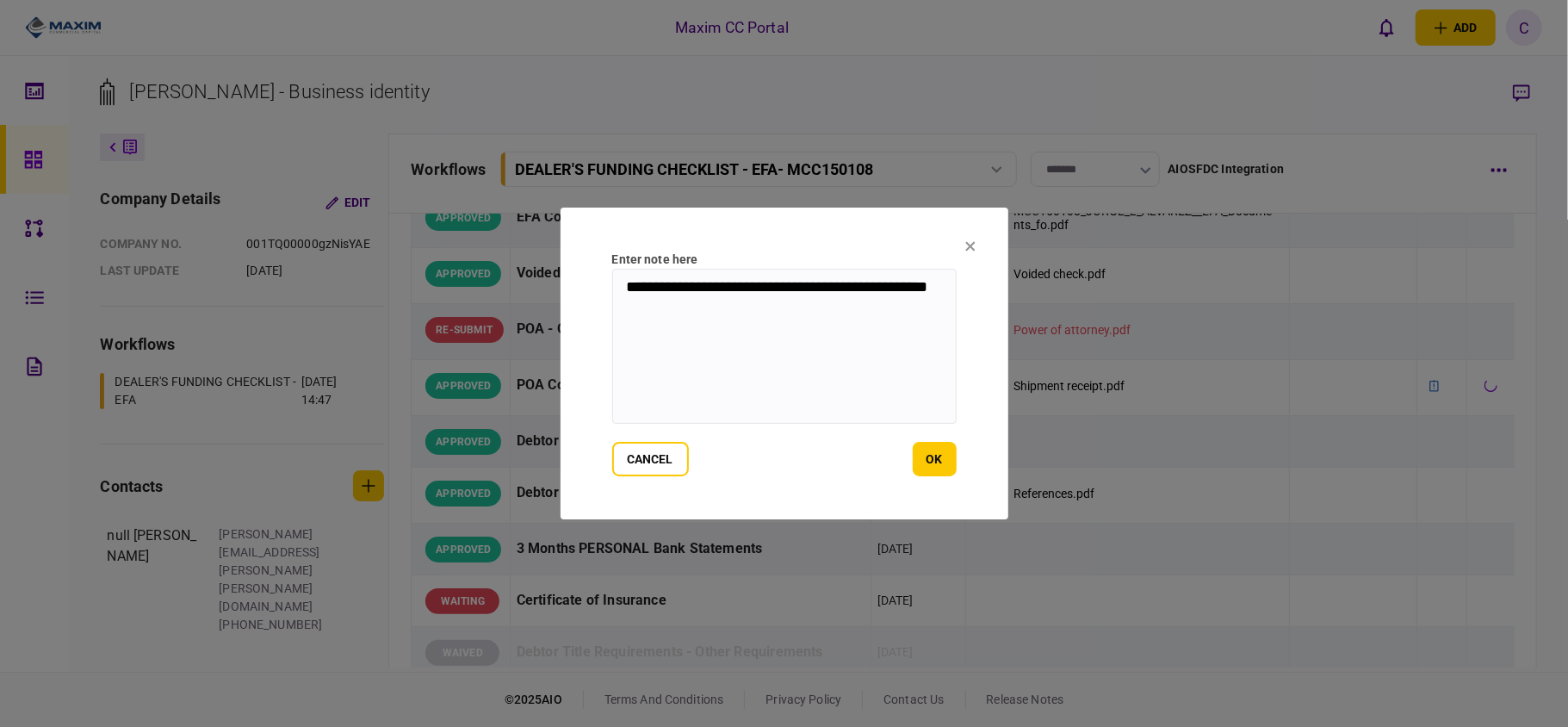
drag, startPoint x: 608, startPoint y: 282, endPoint x: 313, endPoint y: 218, distance: 301.9
click at [314, 218] on div "**********" at bounding box center [784, 364] width 1568 height 727
paste textarea
type textarea "**********"
click at [937, 443] on button "ok" at bounding box center [935, 459] width 44 height 34
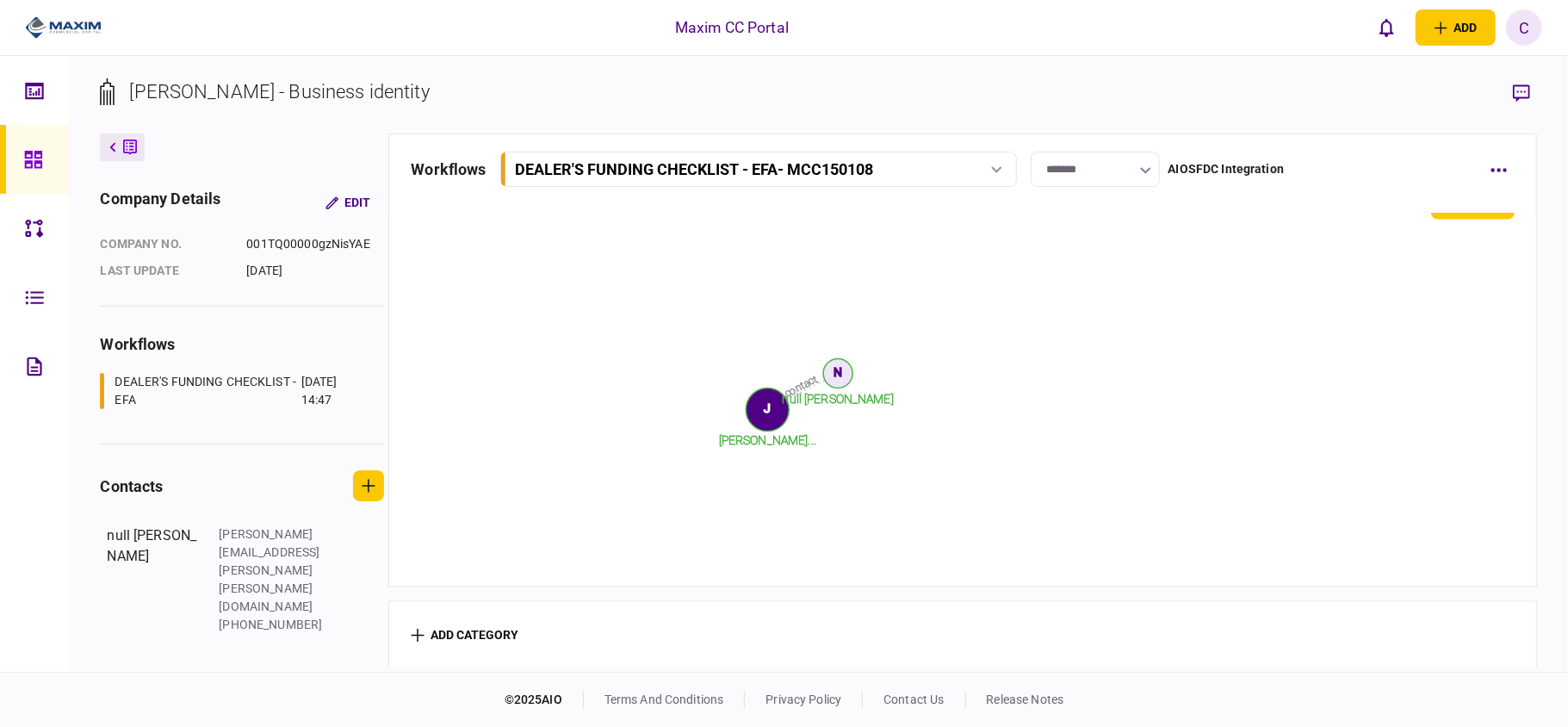
scroll to position [2085, 0]
click at [29, 158] on icon at bounding box center [33, 159] width 19 height 19
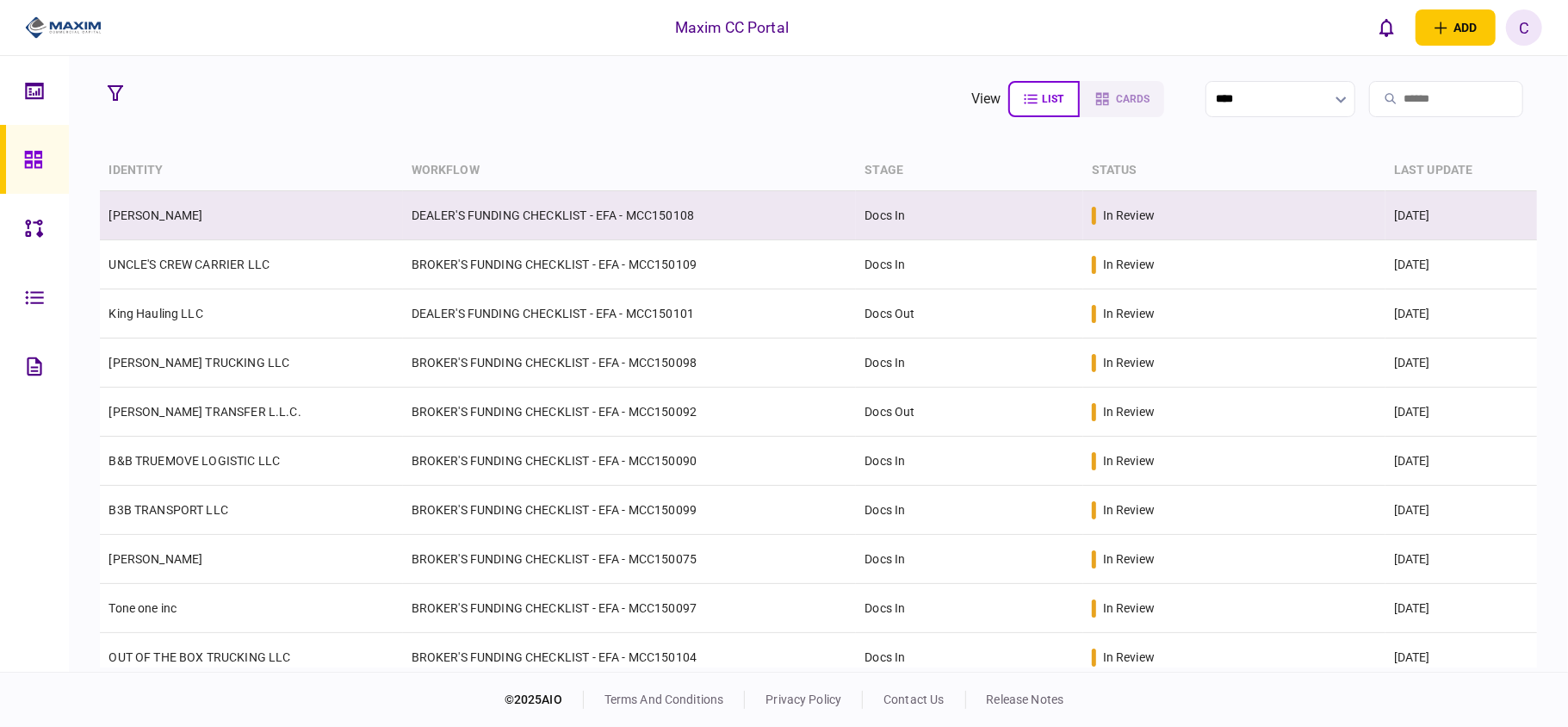
click at [303, 222] on td "[PERSON_NAME]" at bounding box center [251, 216] width 302 height 50
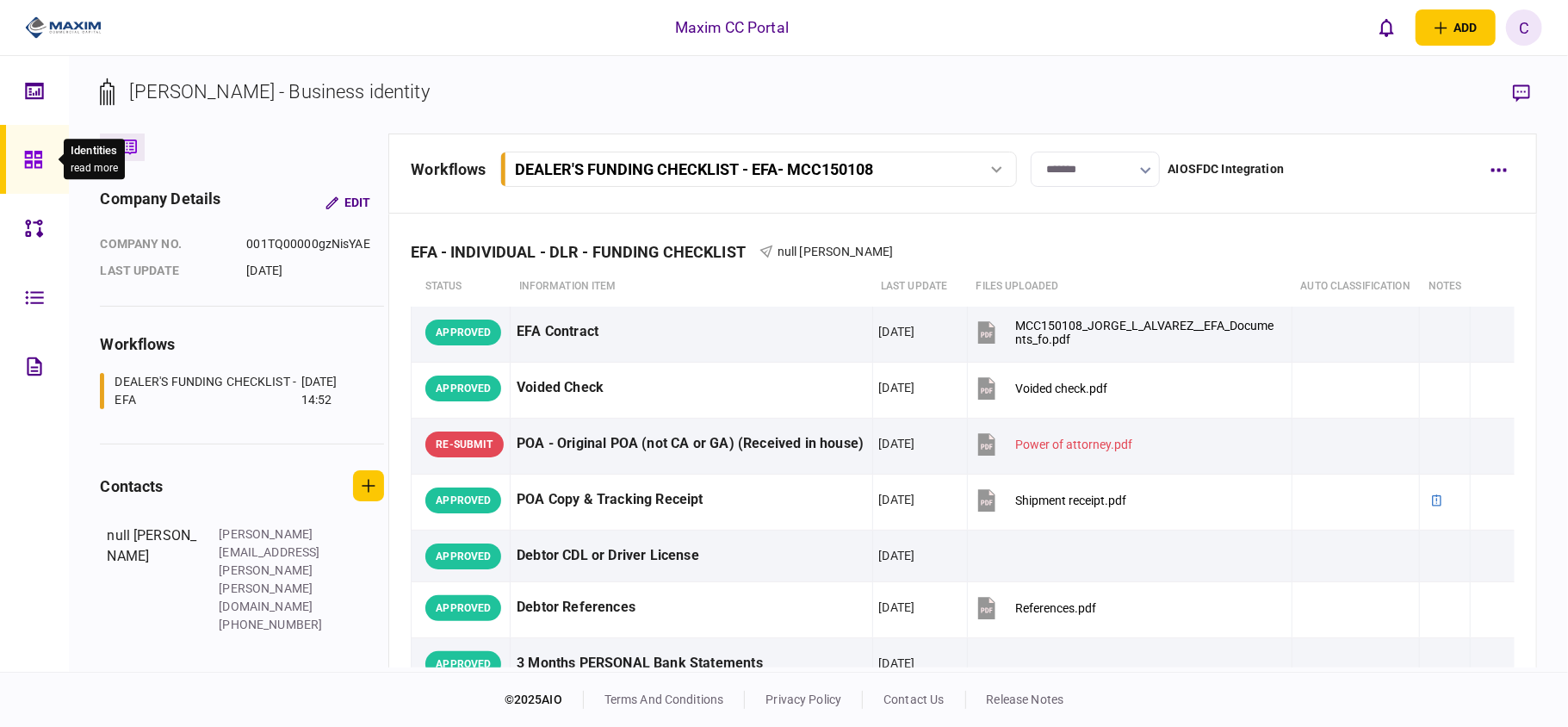
click at [34, 149] on icon at bounding box center [33, 159] width 19 height 19
